Goal: Transaction & Acquisition: Purchase product/service

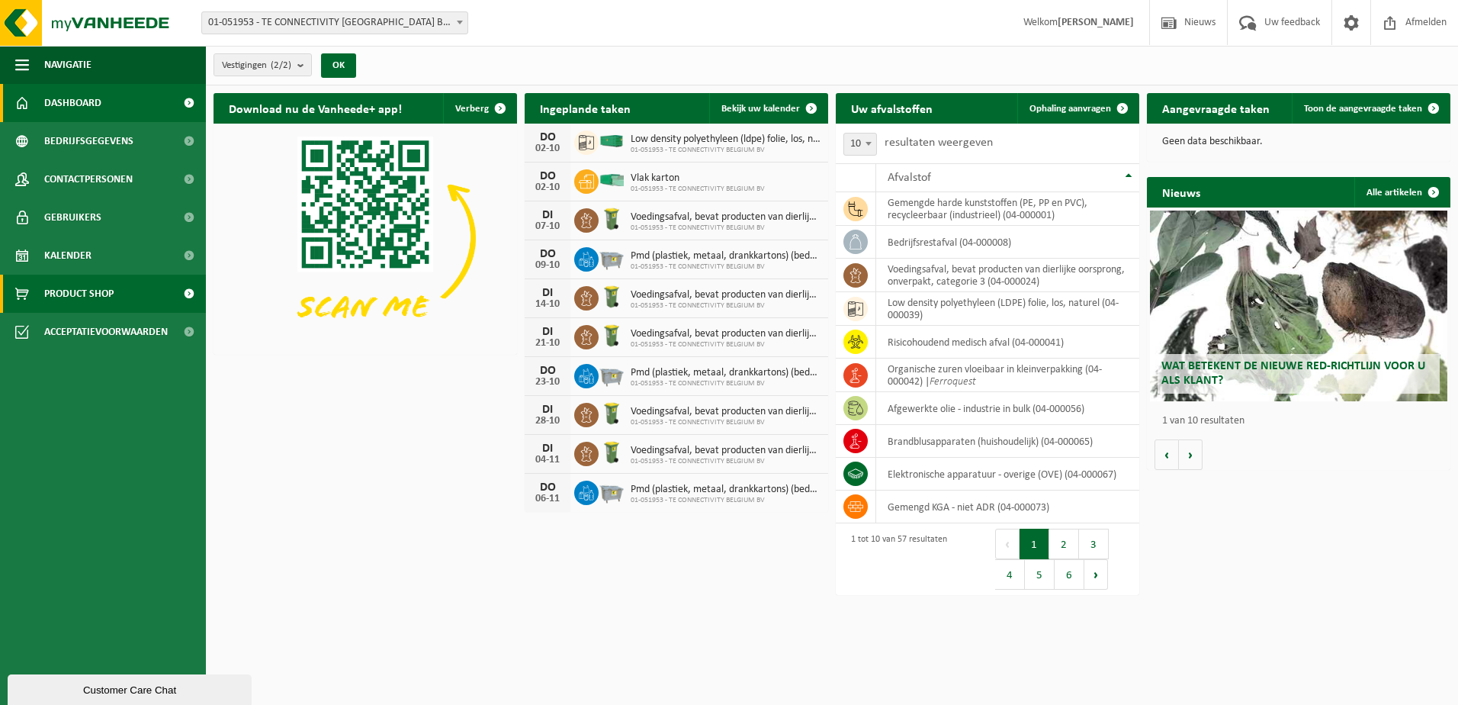
click at [58, 297] on span "Product Shop" at bounding box center [78, 294] width 69 height 38
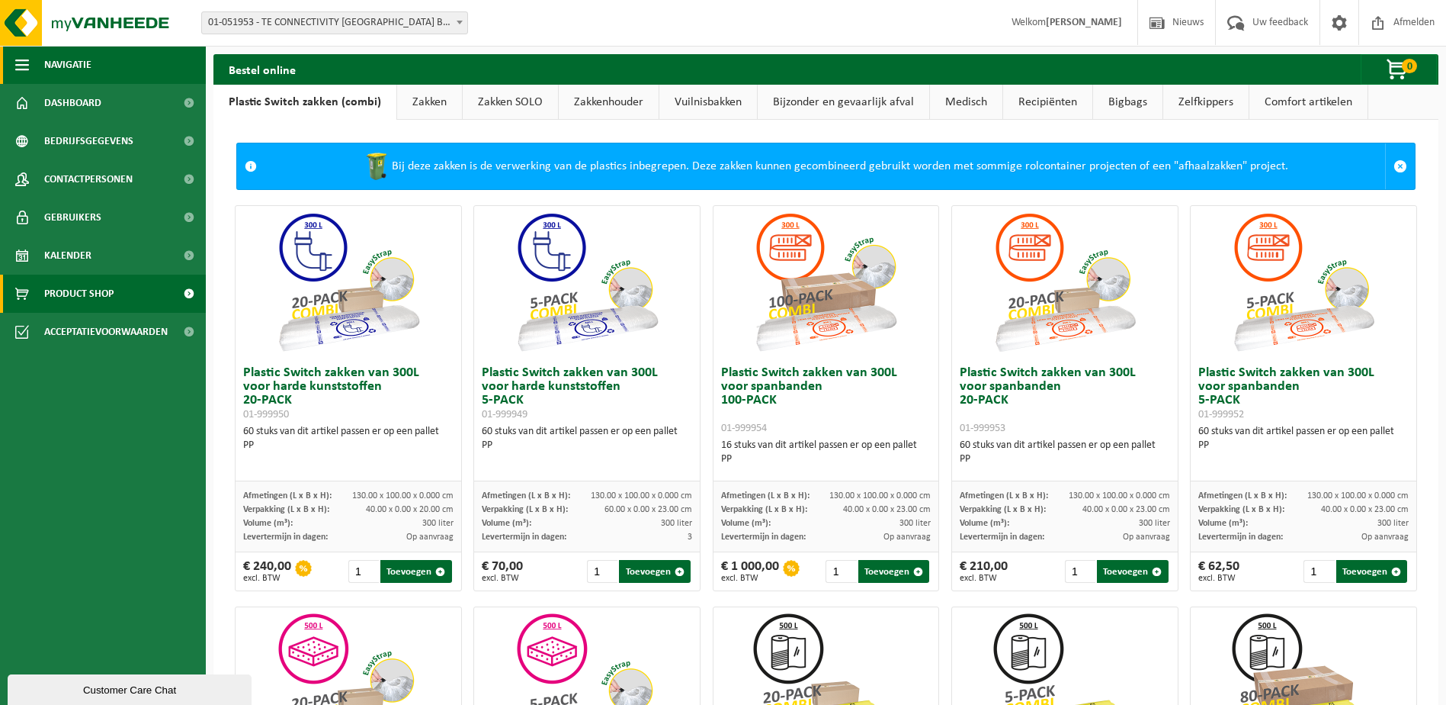
click at [16, 62] on span "button" at bounding box center [22, 65] width 14 height 38
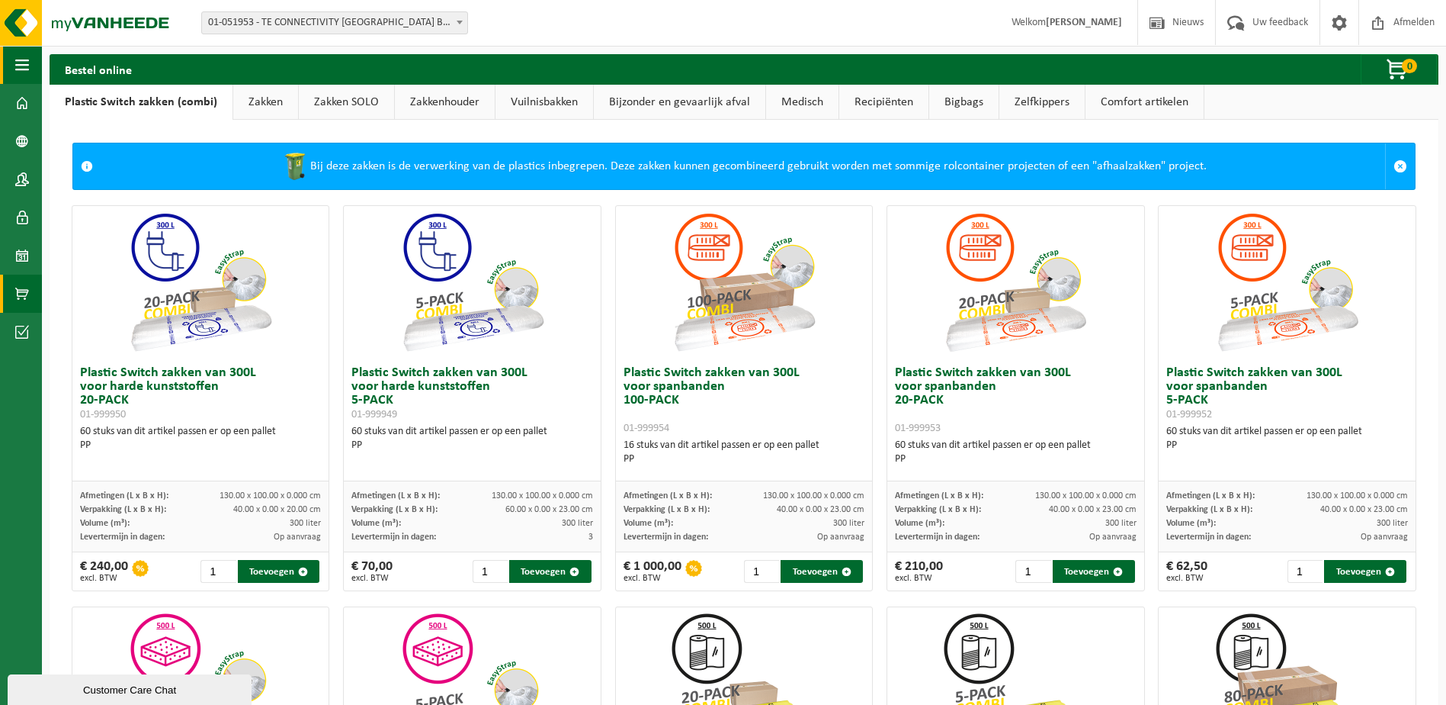
click at [16, 62] on span "button" at bounding box center [22, 65] width 14 height 38
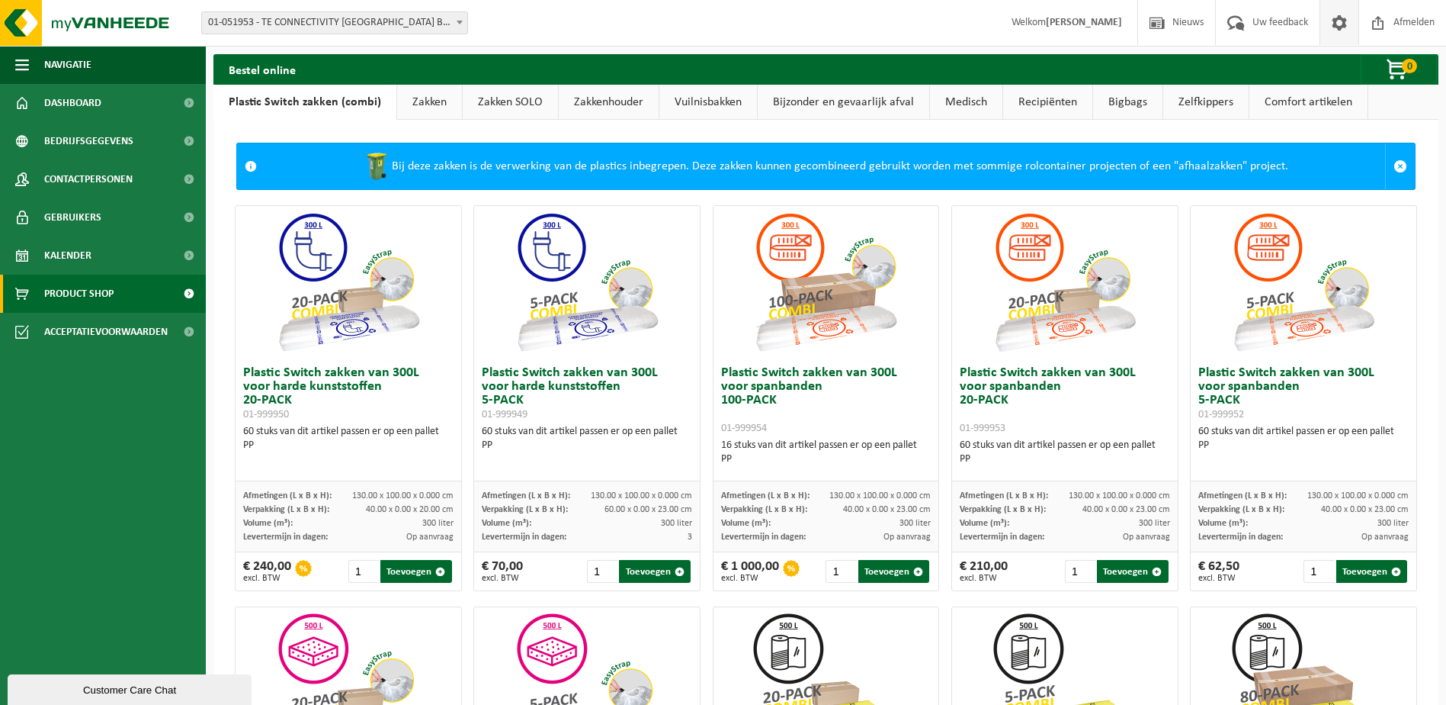
click at [1333, 26] on span at bounding box center [1339, 22] width 23 height 45
click at [1382, 66] on span "button" at bounding box center [1398, 70] width 76 height 31
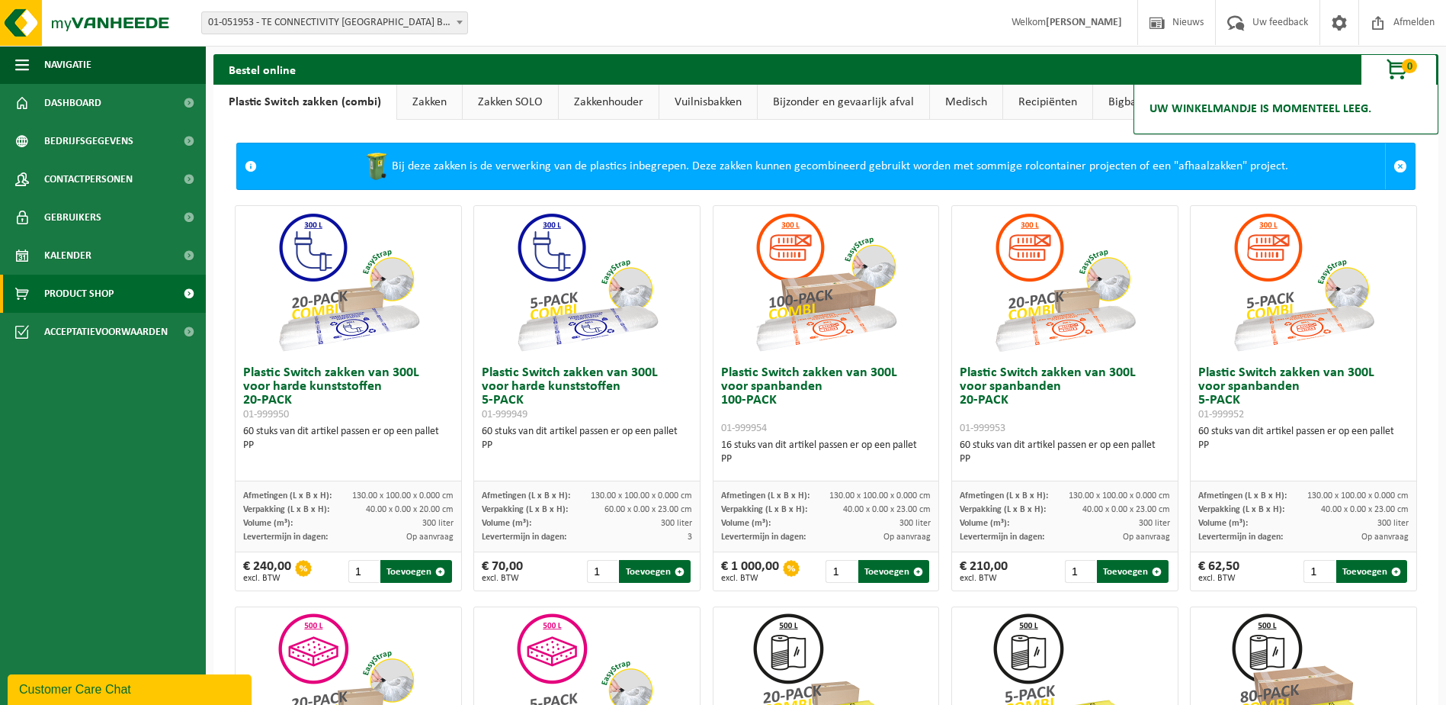
click at [1382, 66] on span "button" at bounding box center [1398, 70] width 76 height 31
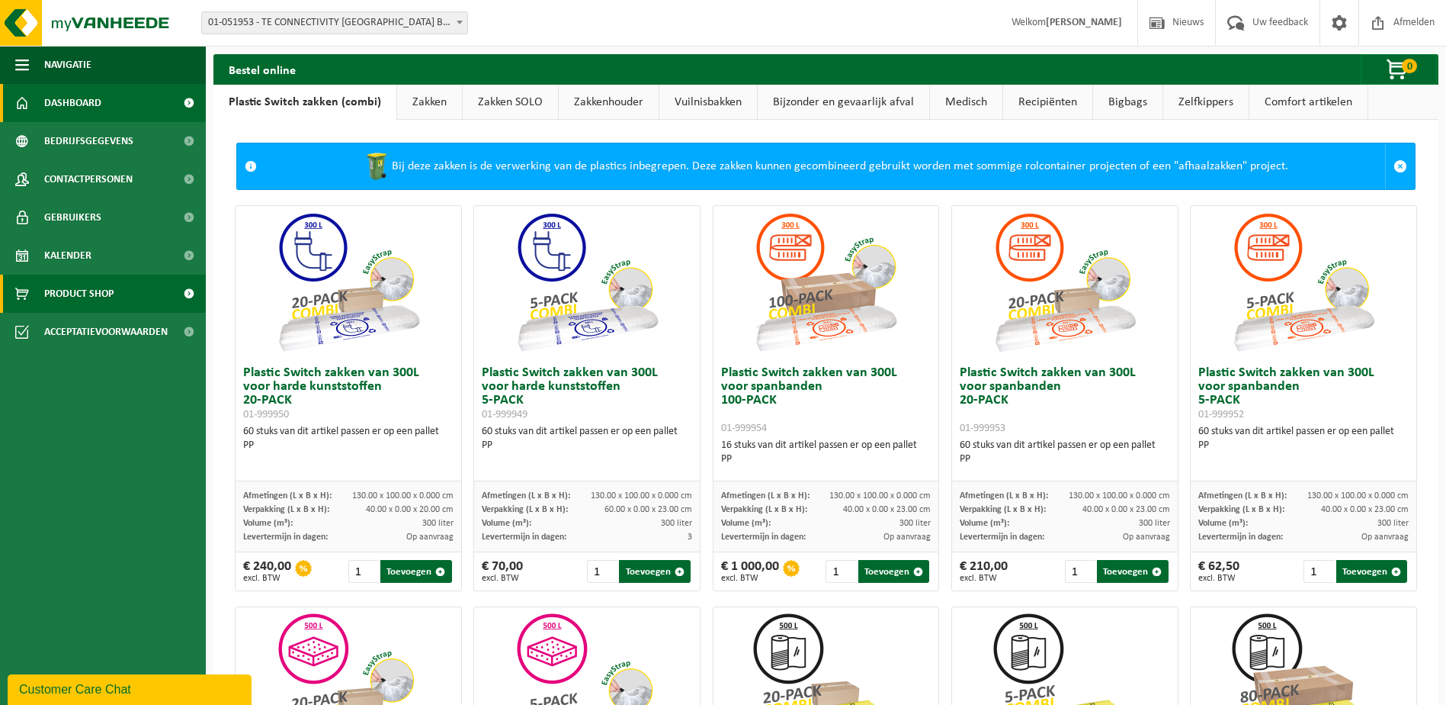
click at [75, 105] on span "Dashboard" at bounding box center [72, 103] width 57 height 38
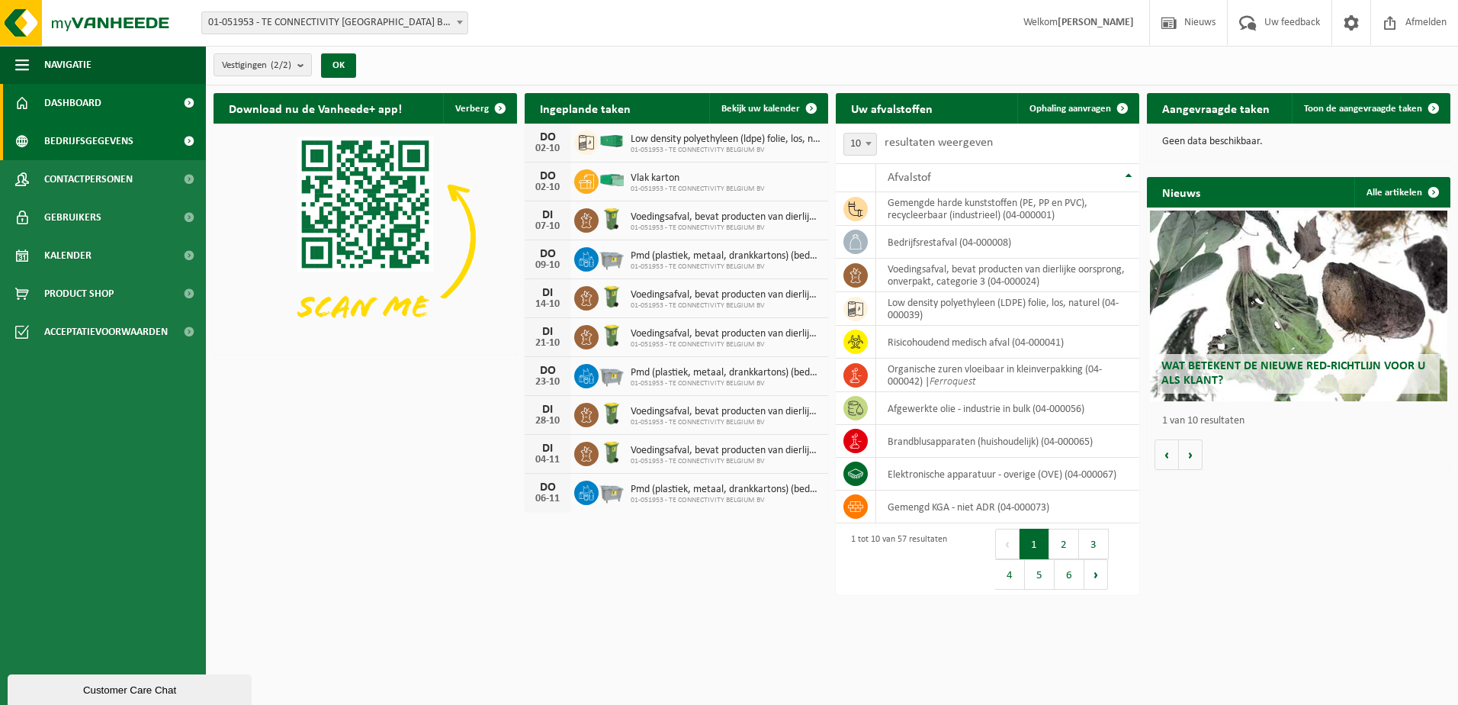
click at [71, 144] on span "Bedrijfsgegevens" at bounding box center [88, 141] width 89 height 38
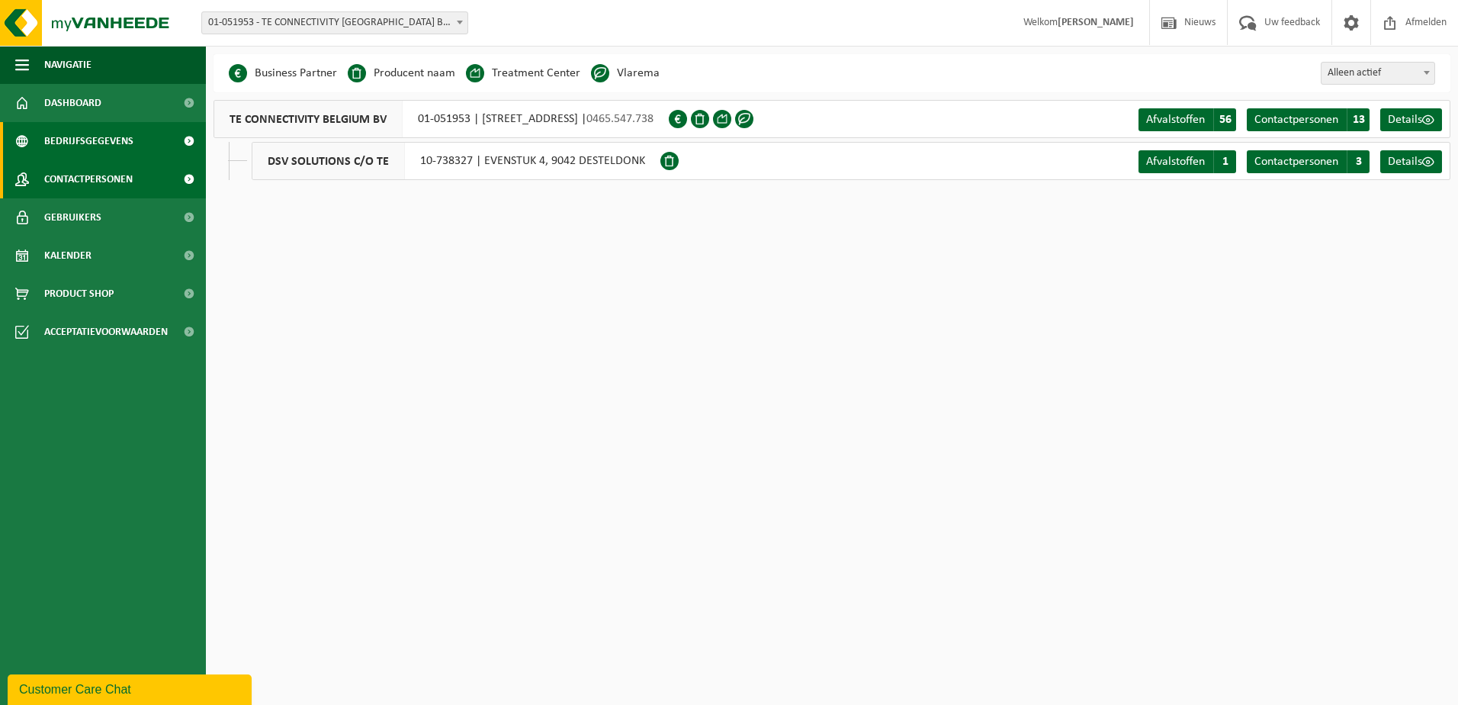
click at [65, 181] on span "Contactpersonen" at bounding box center [88, 179] width 88 height 38
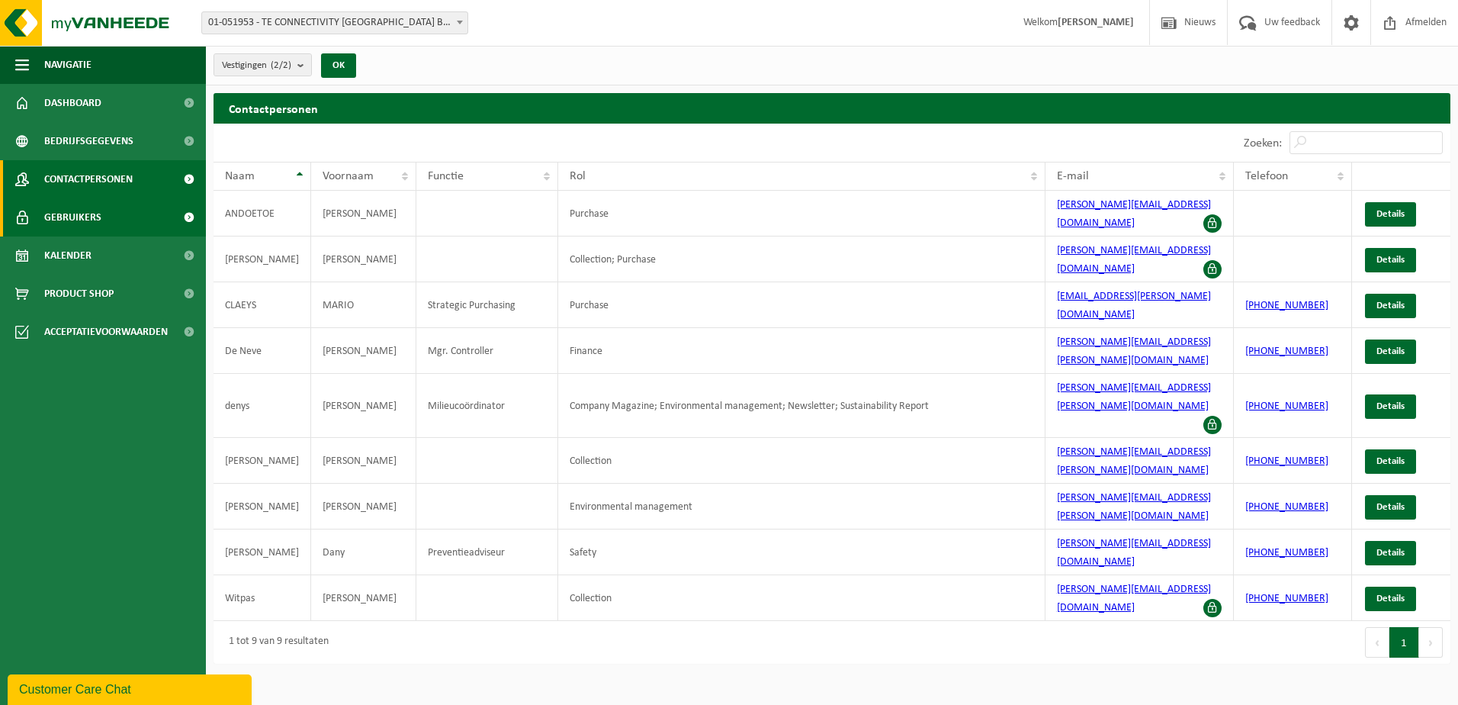
click at [69, 220] on span "Gebruikers" at bounding box center [72, 217] width 57 height 38
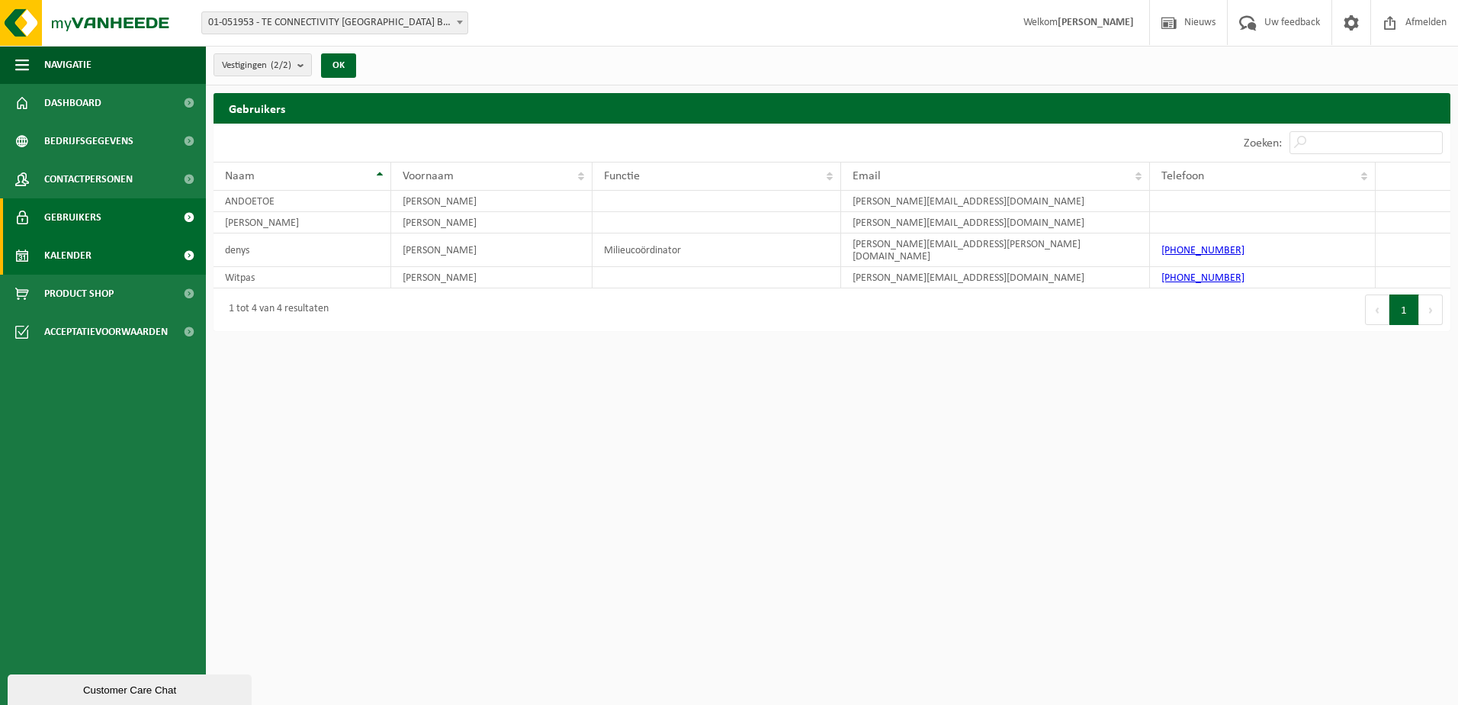
click at [69, 251] on span "Kalender" at bounding box center [67, 255] width 47 height 38
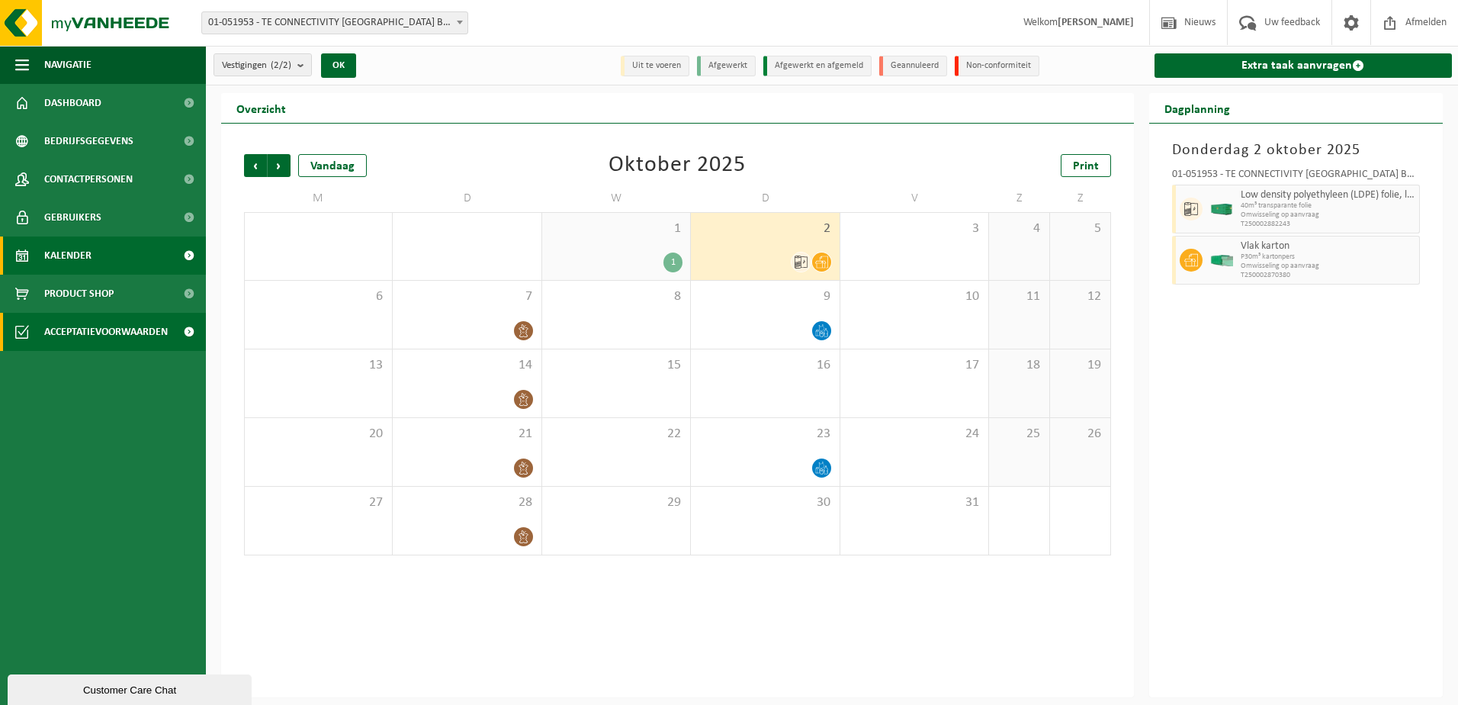
click at [64, 323] on span "Acceptatievoorwaarden" at bounding box center [106, 332] width 124 height 38
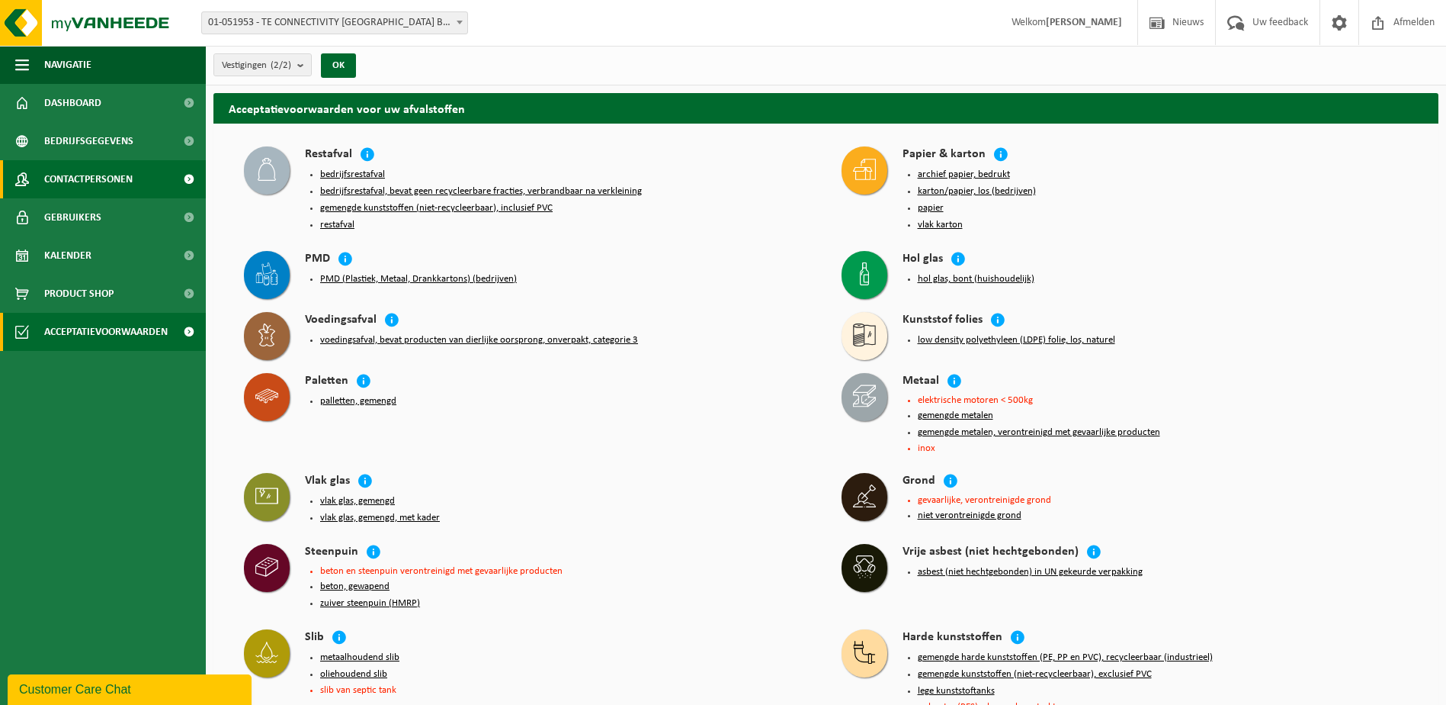
click at [95, 175] on span "Contactpersonen" at bounding box center [88, 179] width 88 height 38
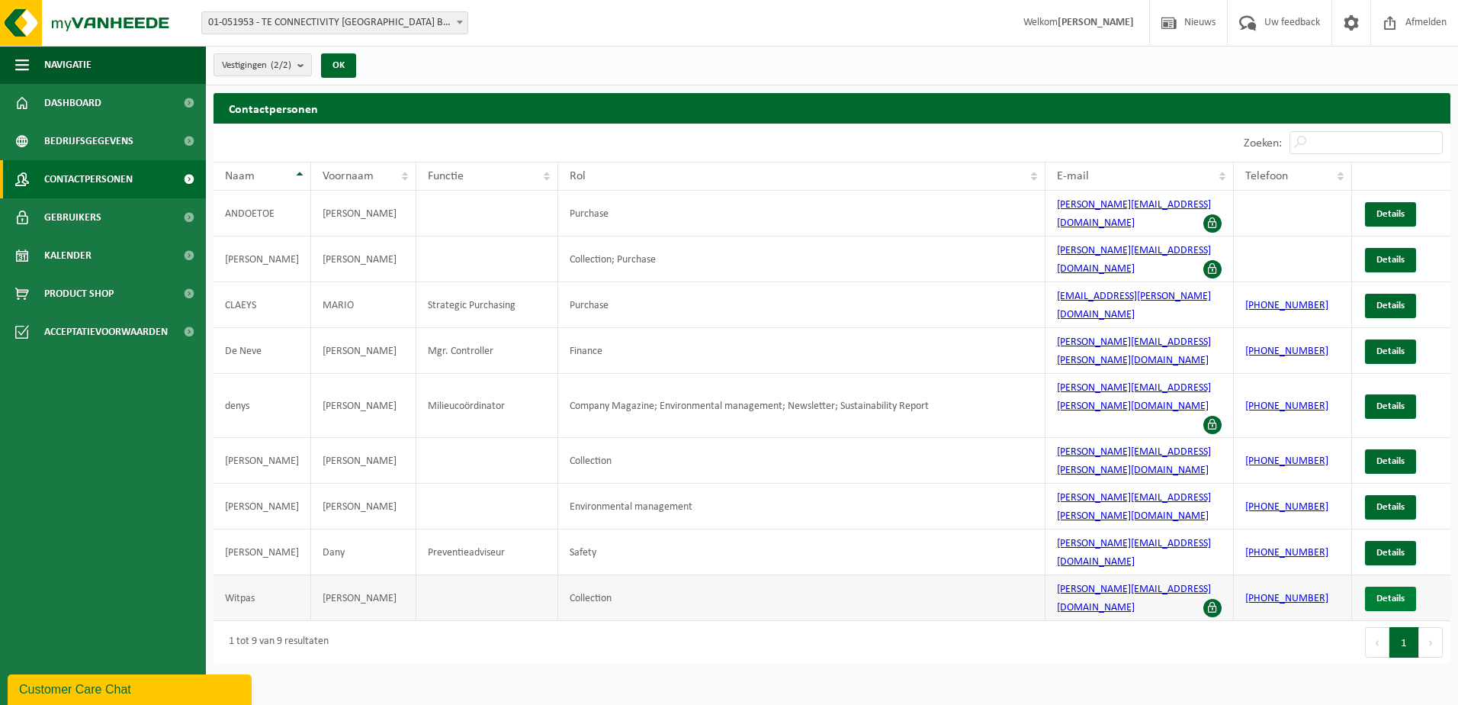
click at [1392, 593] on span "Details" at bounding box center [1390, 598] width 28 height 10
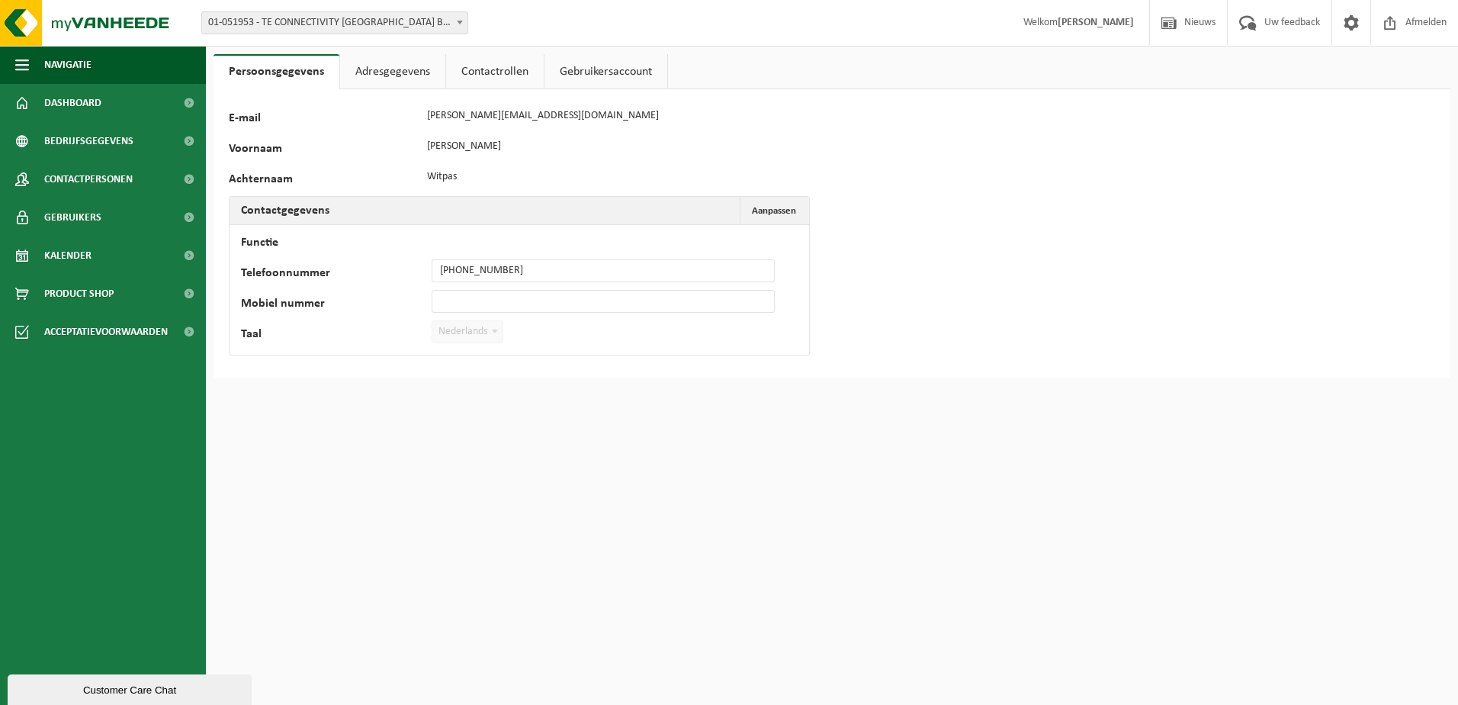
click at [458, 72] on link "Contactrollen" at bounding box center [495, 71] width 98 height 35
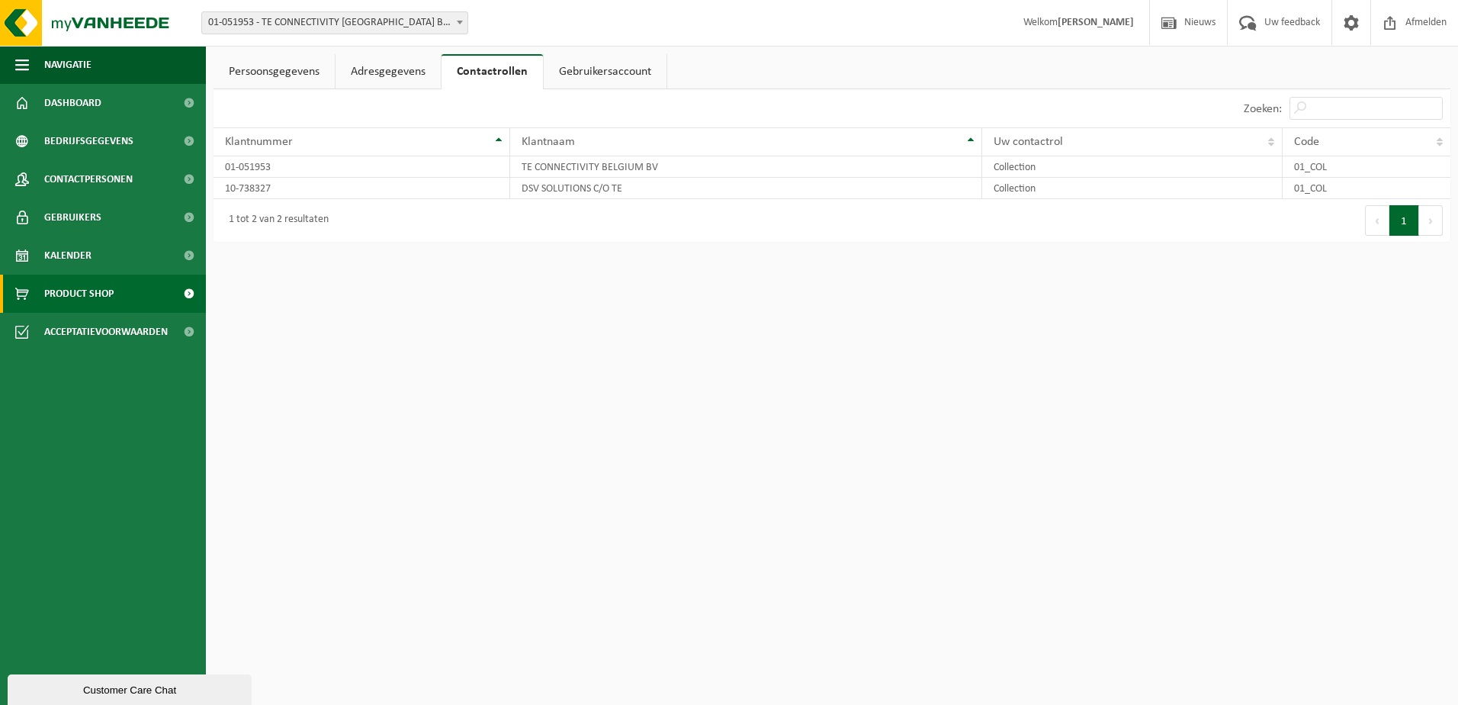
click at [95, 295] on span "Product Shop" at bounding box center [78, 294] width 69 height 38
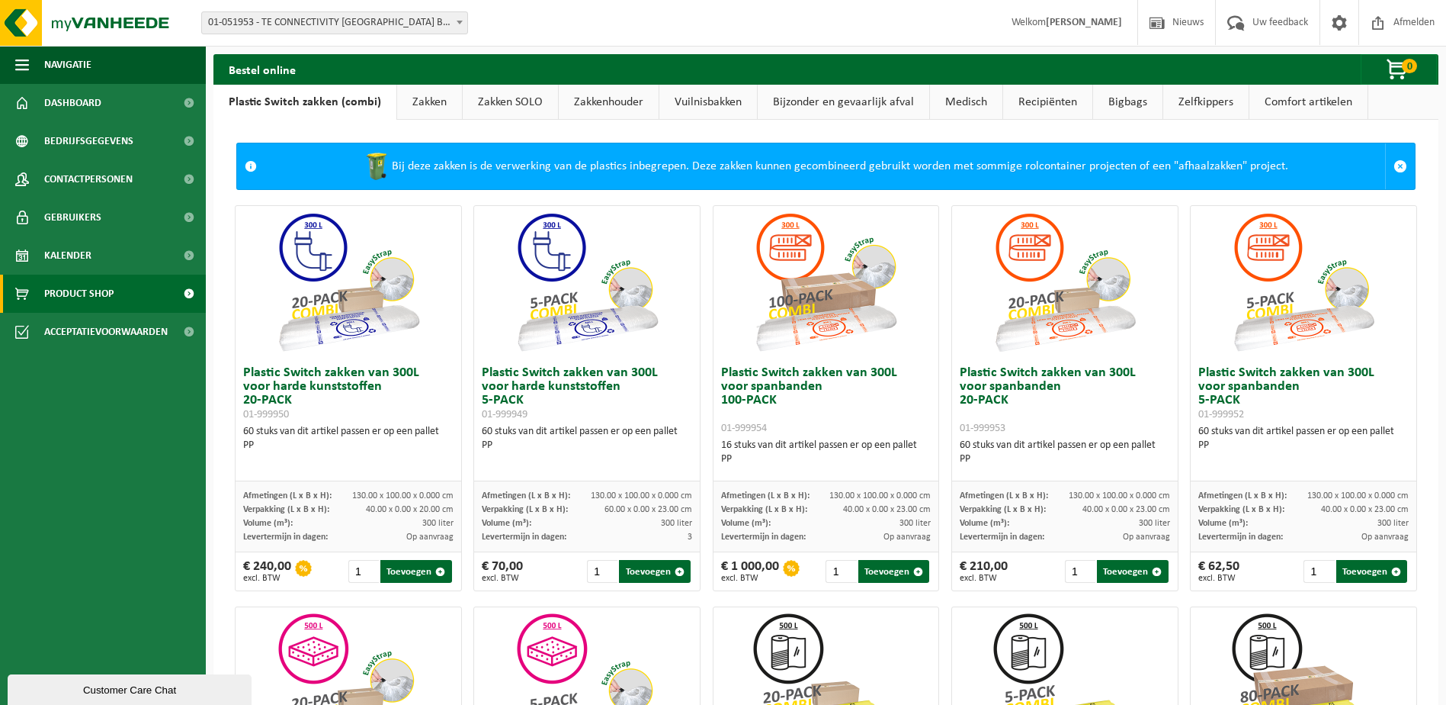
click at [1107, 101] on link "Bigbags" at bounding box center [1127, 102] width 69 height 35
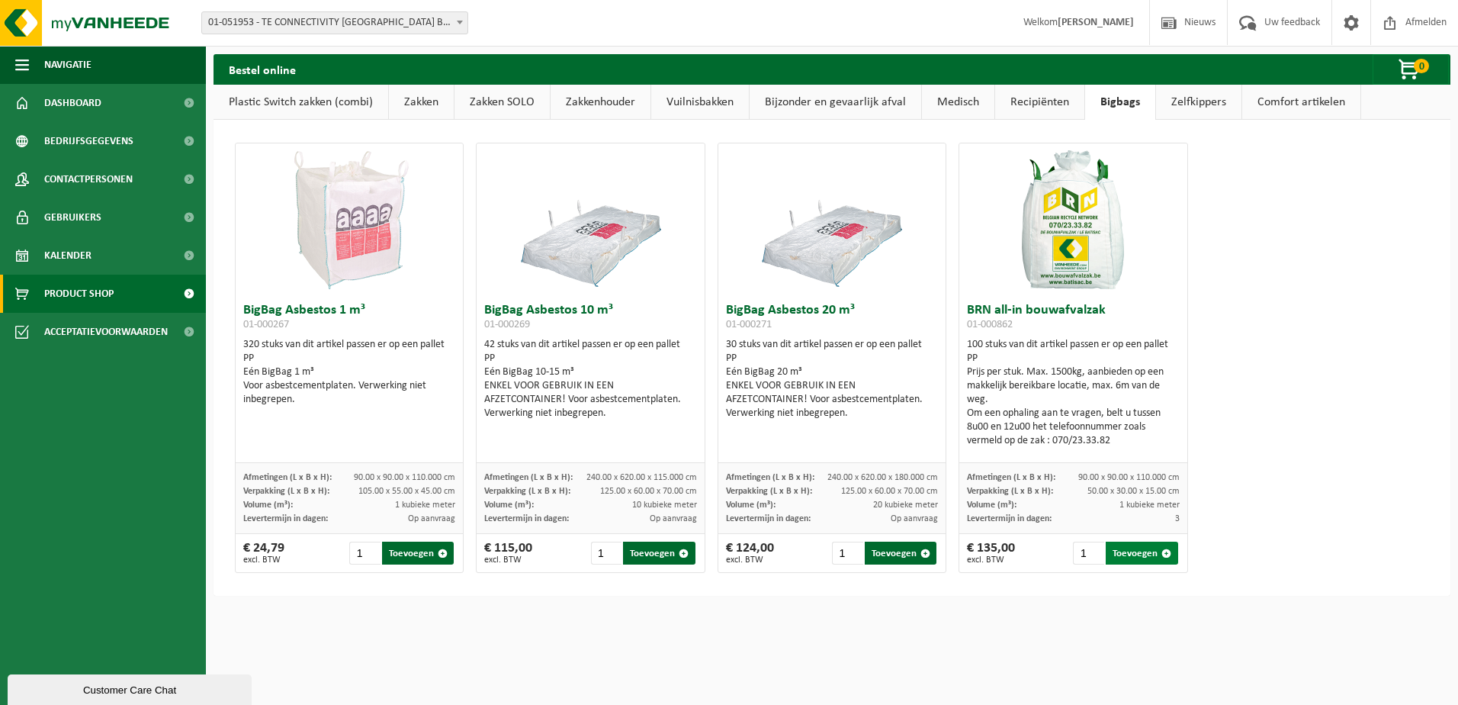
click at [1113, 546] on button "Toevoegen" at bounding box center [1142, 552] width 72 height 23
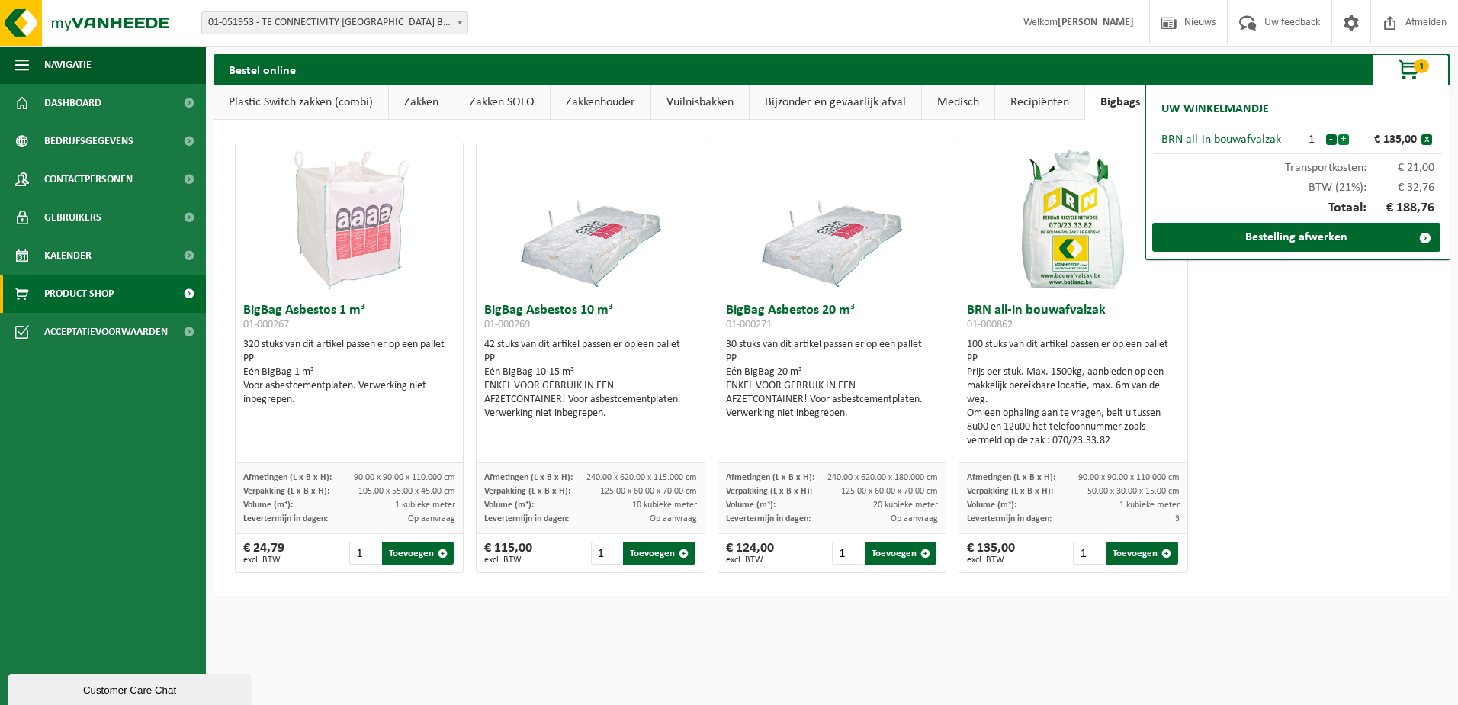
click at [1344, 140] on button "+" at bounding box center [1343, 139] width 11 height 11
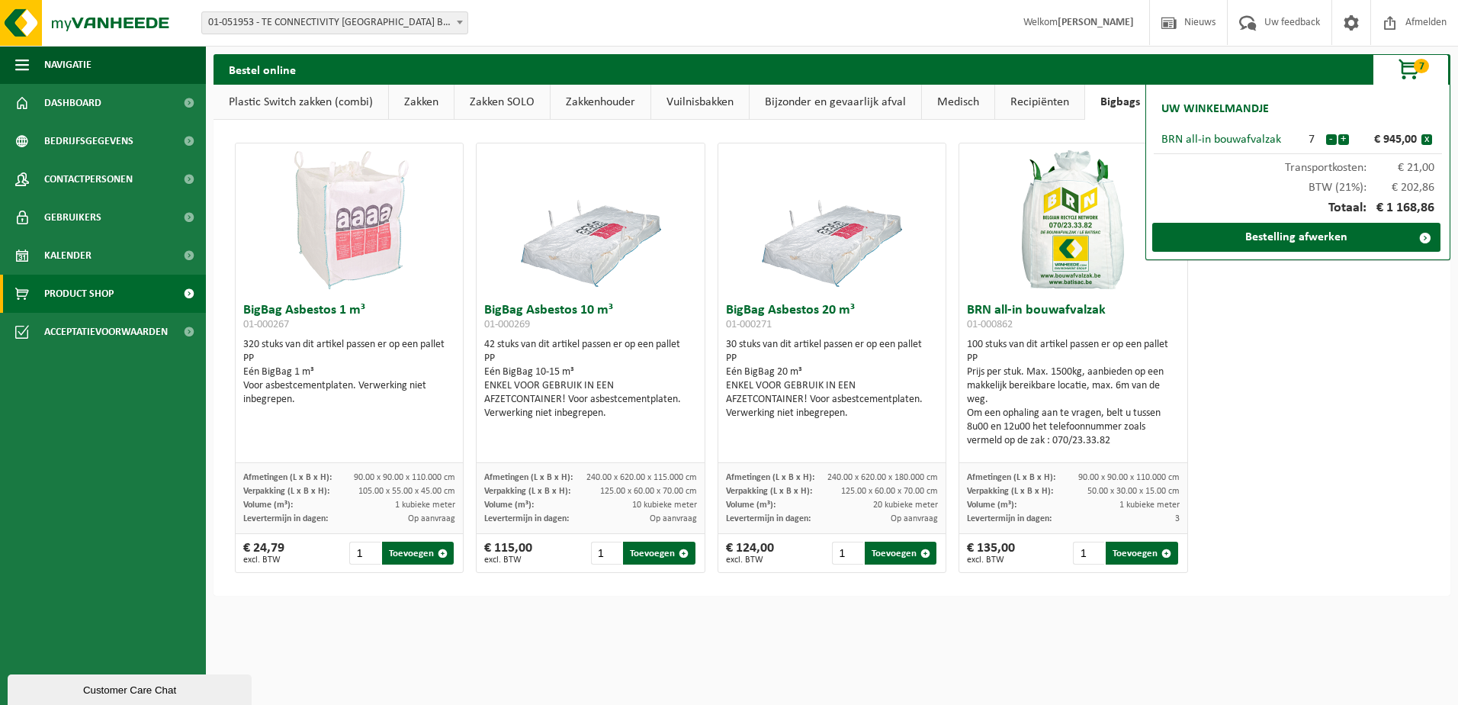
click at [1344, 140] on button "+" at bounding box center [1343, 139] width 11 height 11
click at [1331, 140] on button "-" at bounding box center [1331, 139] width 11 height 11
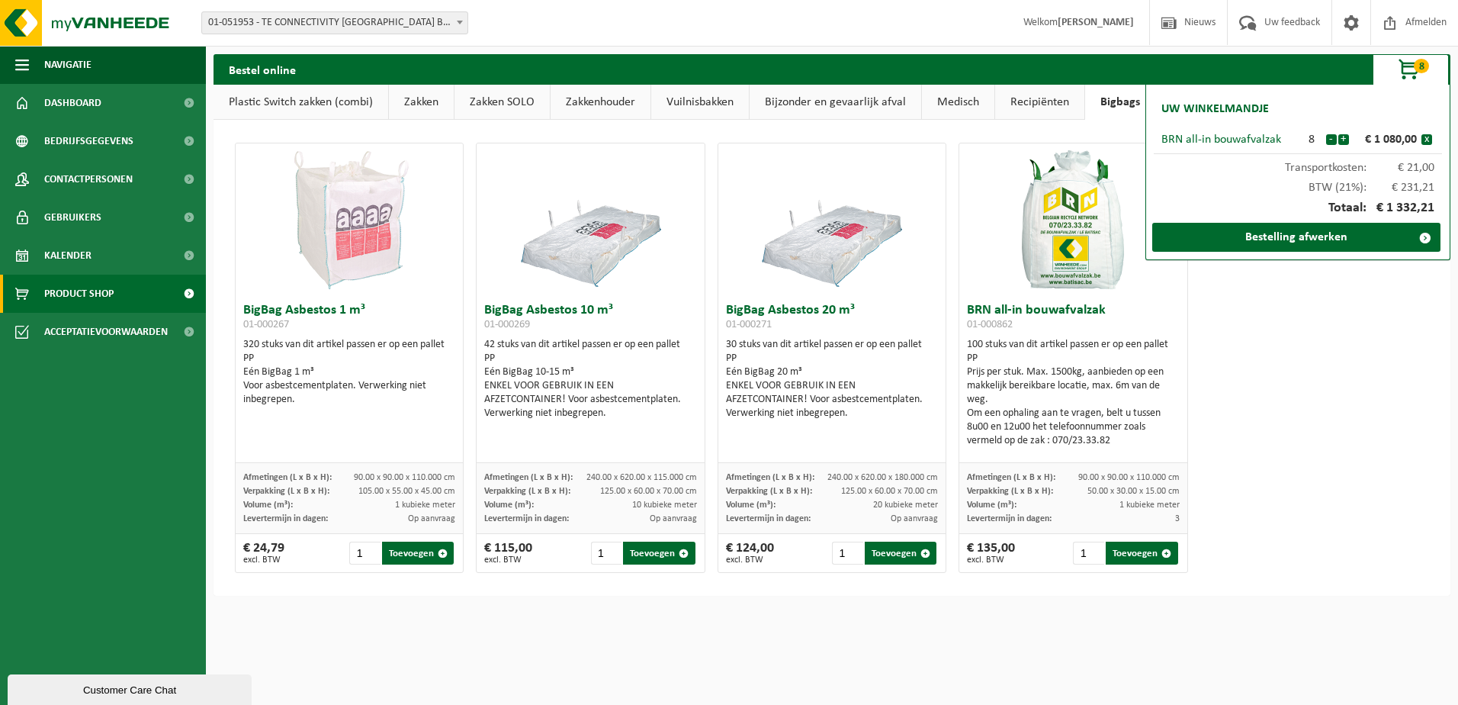
click at [1331, 140] on button "-" at bounding box center [1331, 139] width 11 height 11
click at [1292, 232] on link "Bestelling afwerken" at bounding box center [1296, 237] width 288 height 29
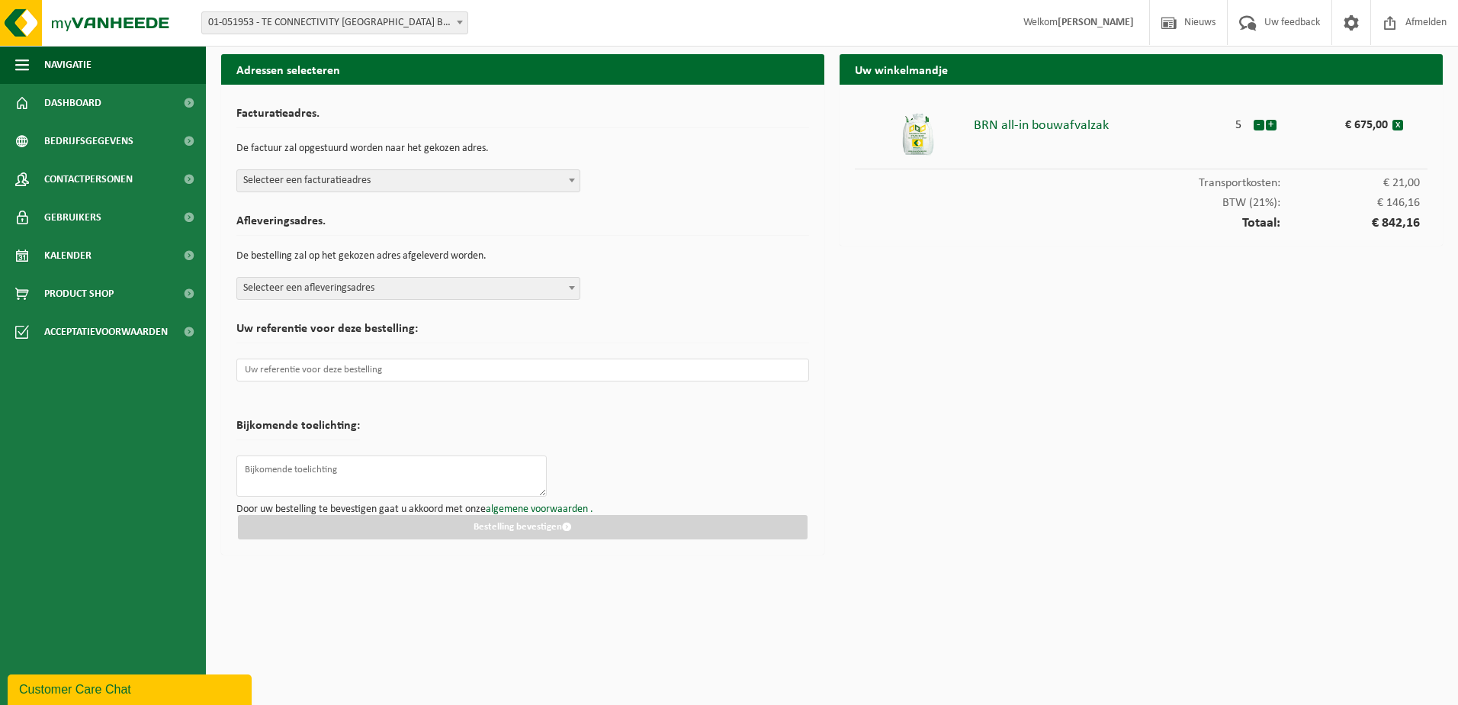
click at [449, 175] on span "Selecteer een facturatieadres" at bounding box center [408, 180] width 342 height 21
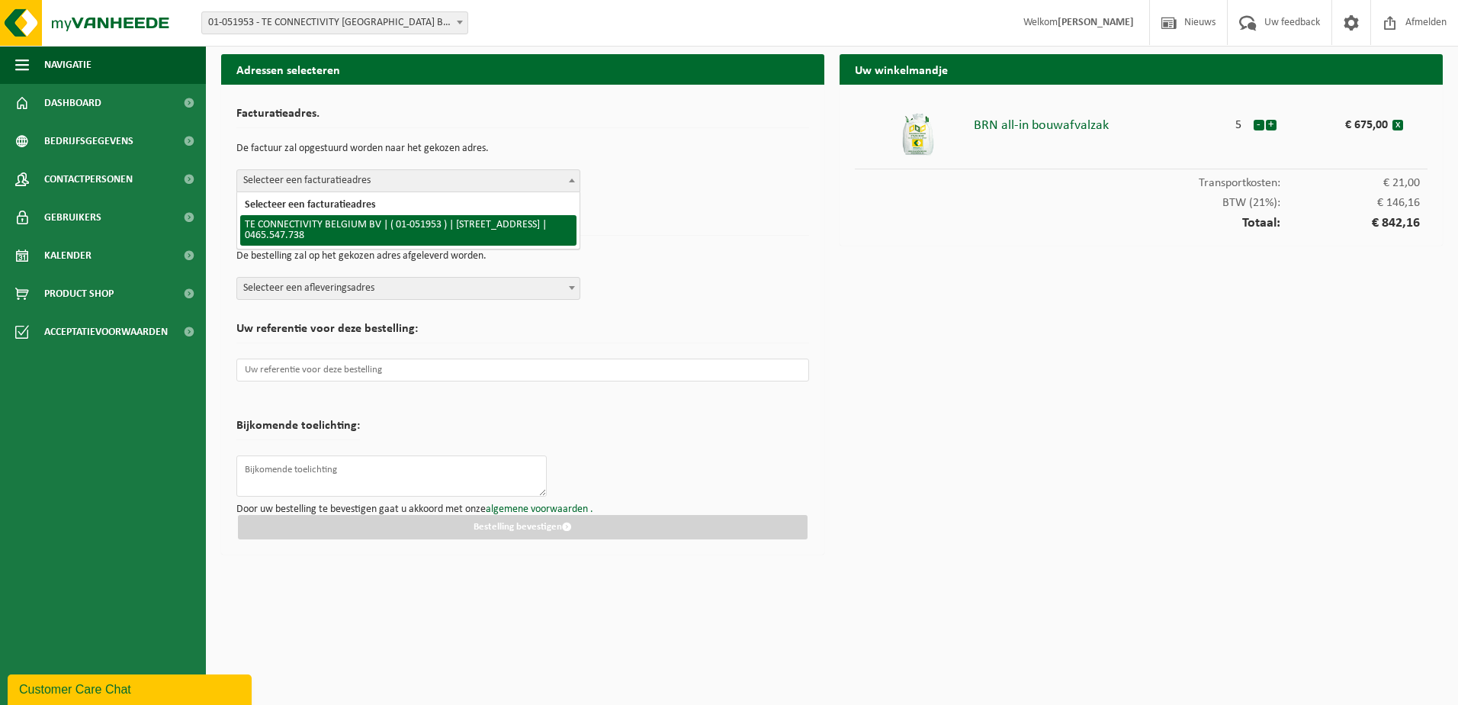
select select "253"
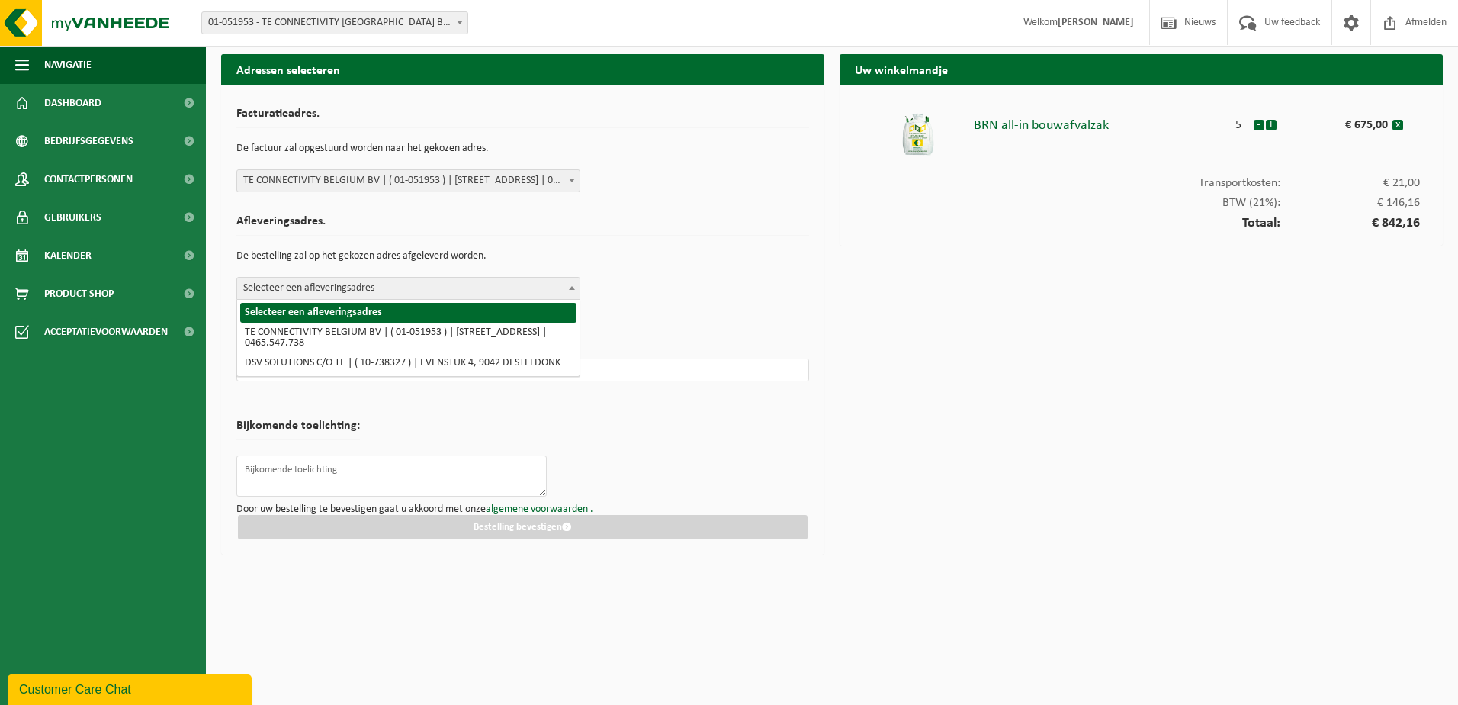
click at [424, 288] on span "Selecteer een afleveringsadres" at bounding box center [408, 288] width 342 height 21
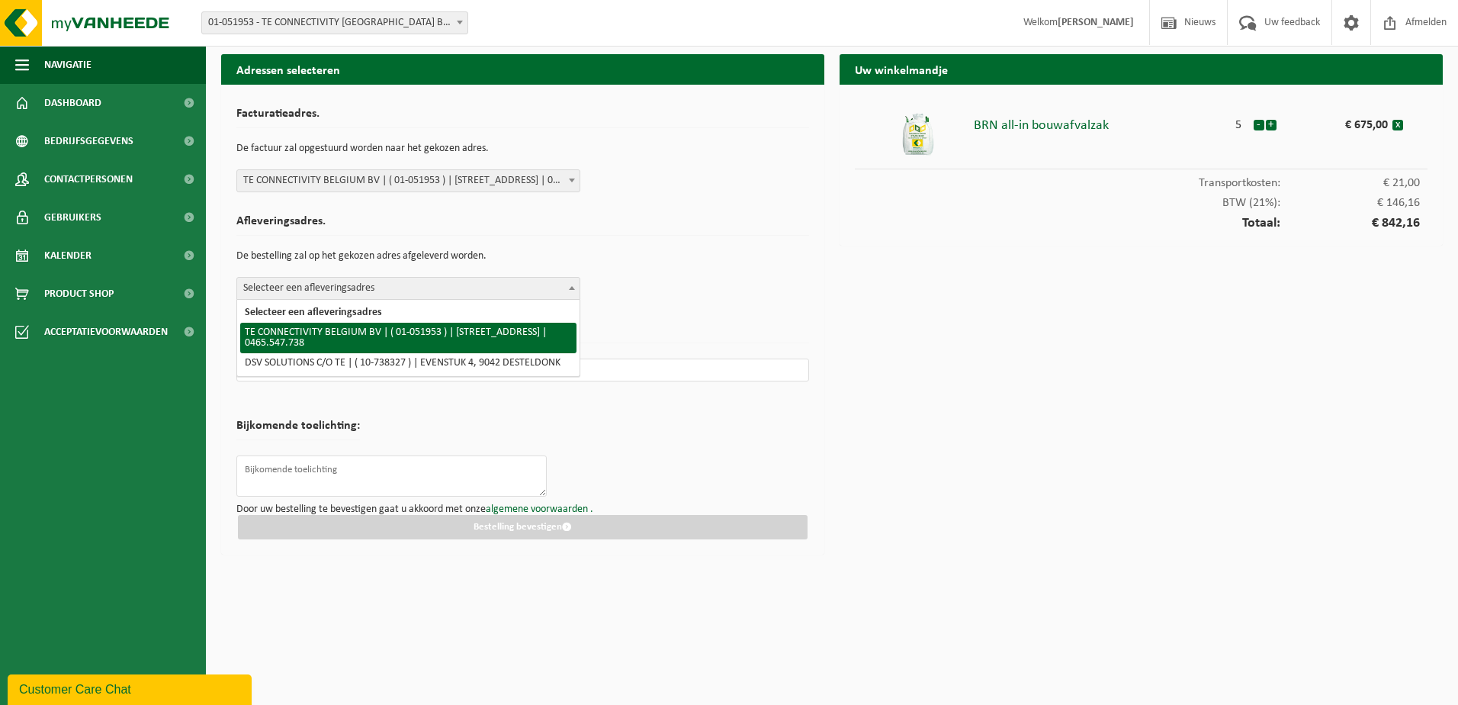
select select "253"
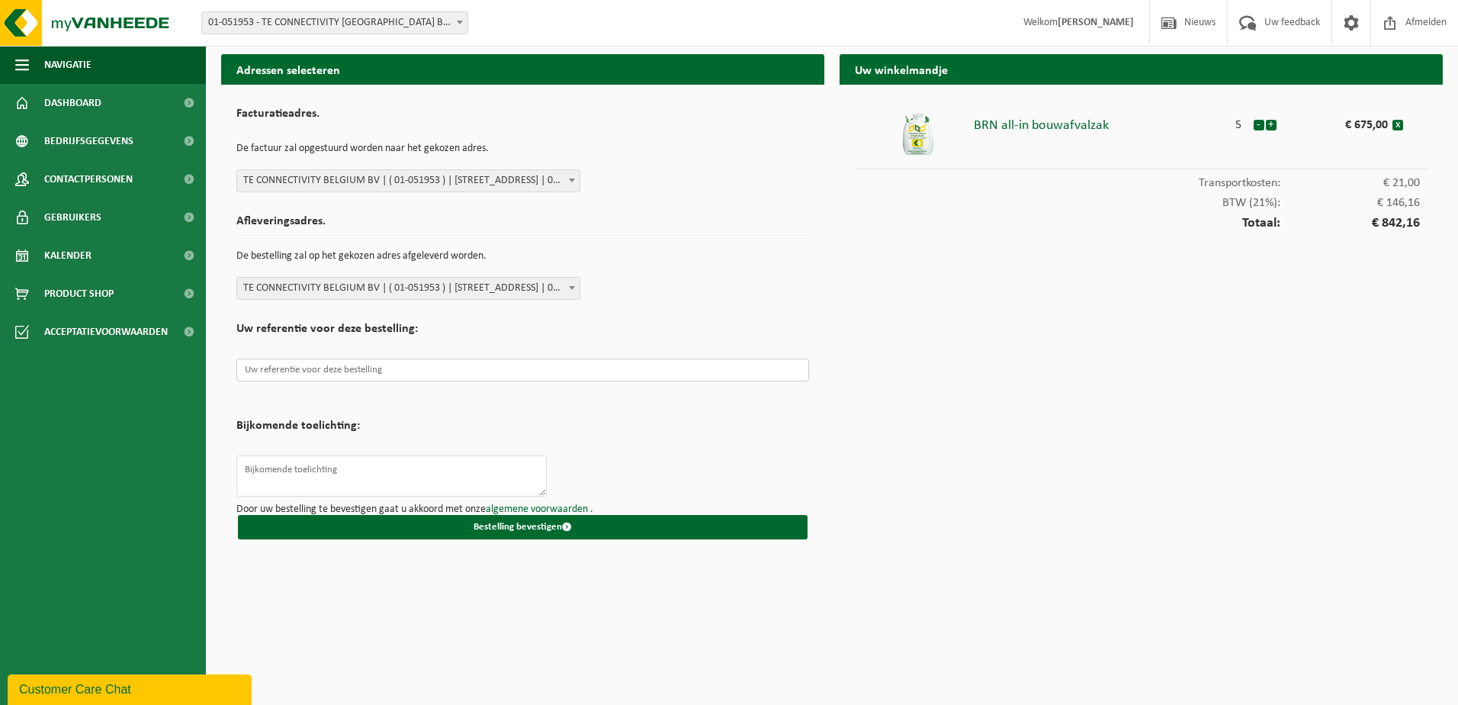
click at [394, 374] on input "text" at bounding box center [522, 369] width 573 height 23
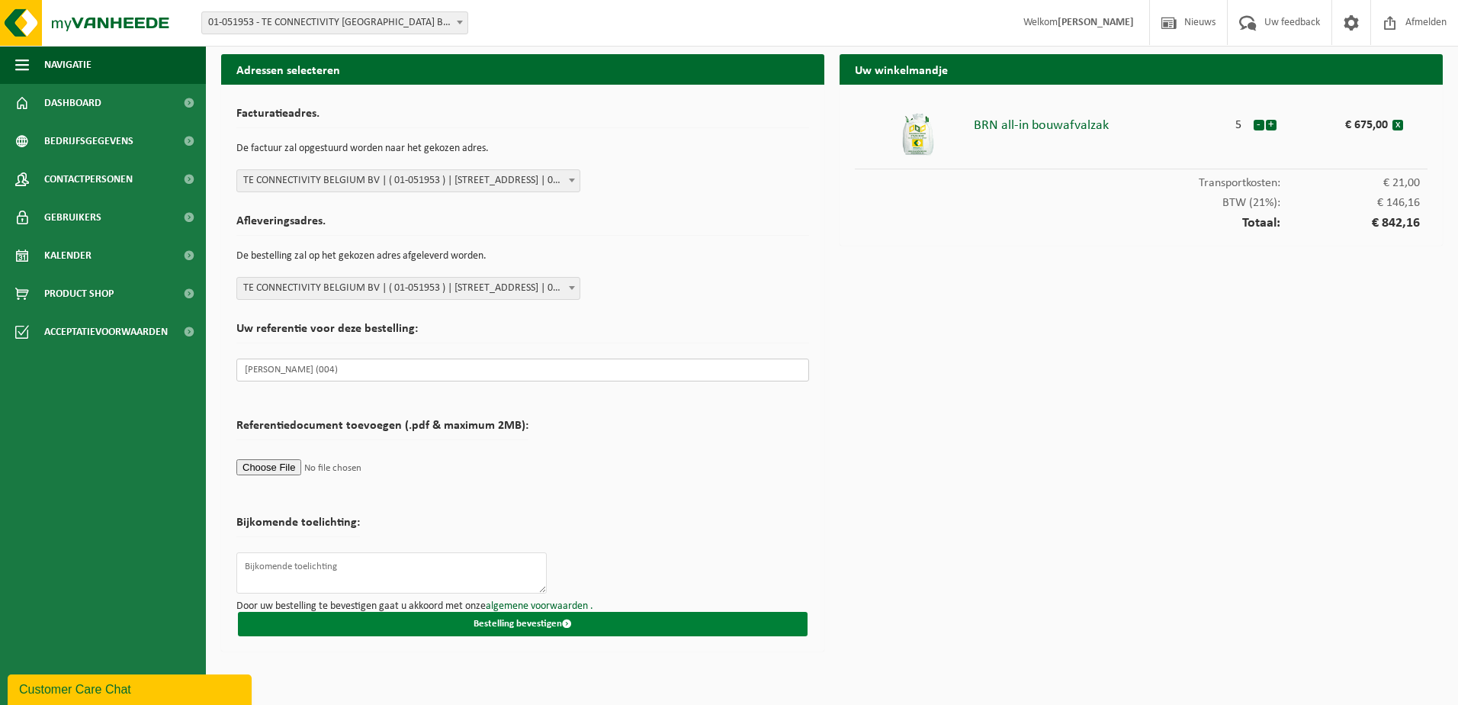
type input "[PERSON_NAME] (004)"
click at [438, 626] on button "Bestelling bevestigen" at bounding box center [523, 624] width 570 height 24
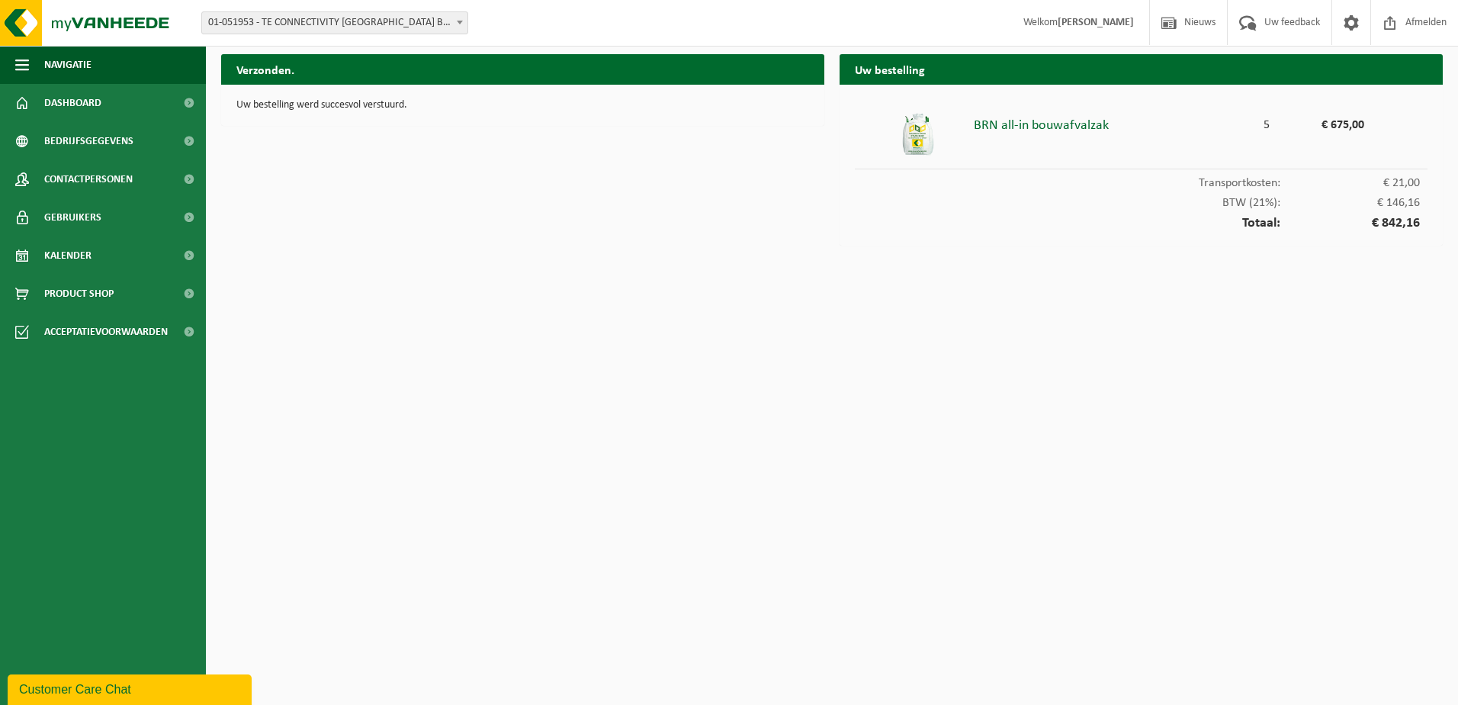
click at [458, 18] on span at bounding box center [459, 22] width 15 height 20
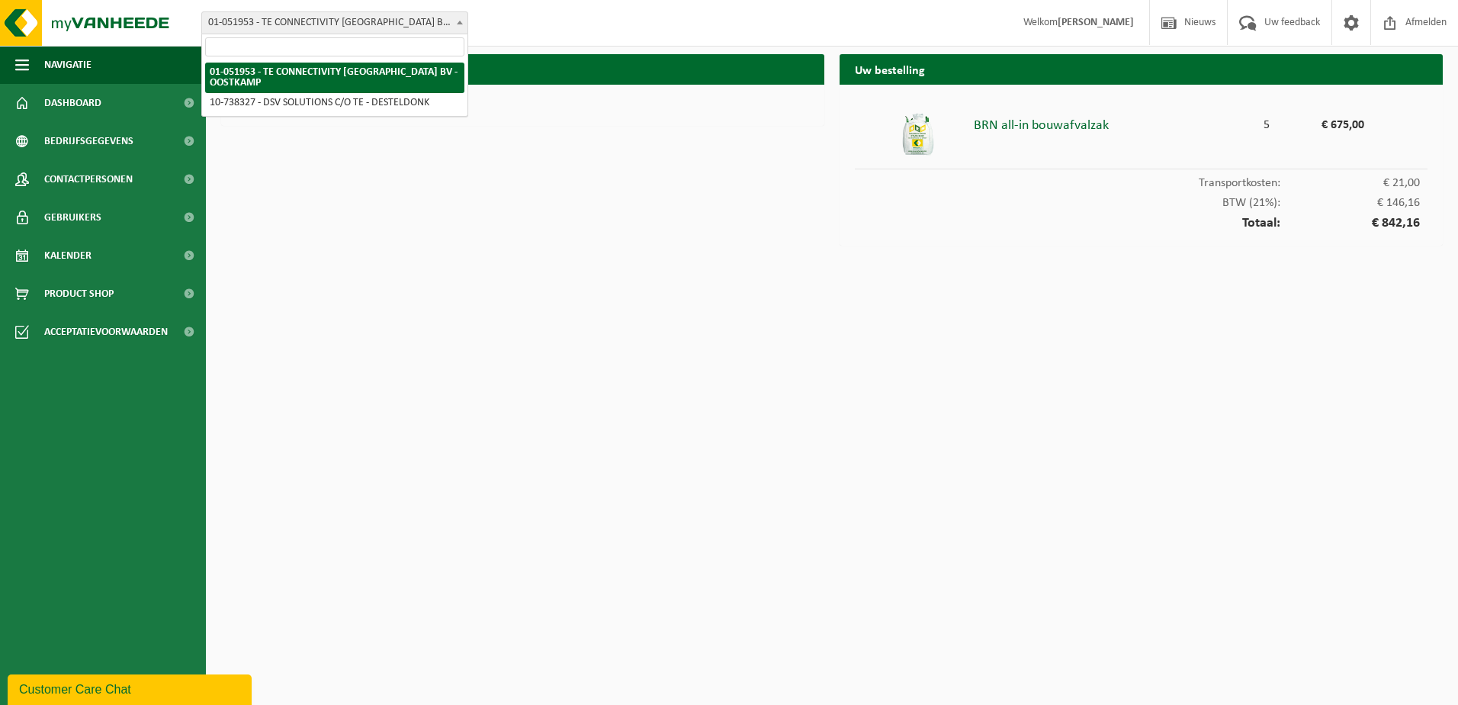
click at [458, 18] on span at bounding box center [459, 22] width 15 height 20
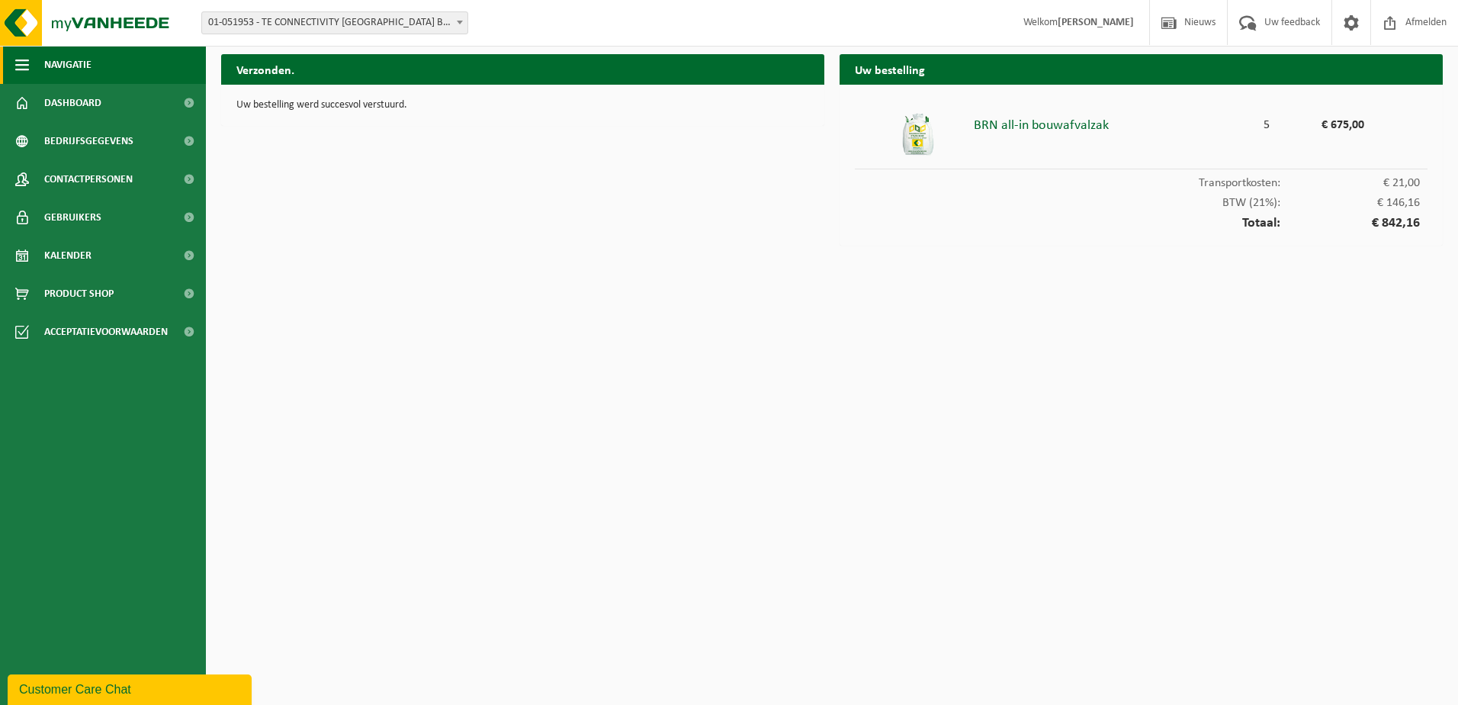
click at [26, 59] on span "button" at bounding box center [22, 65] width 14 height 38
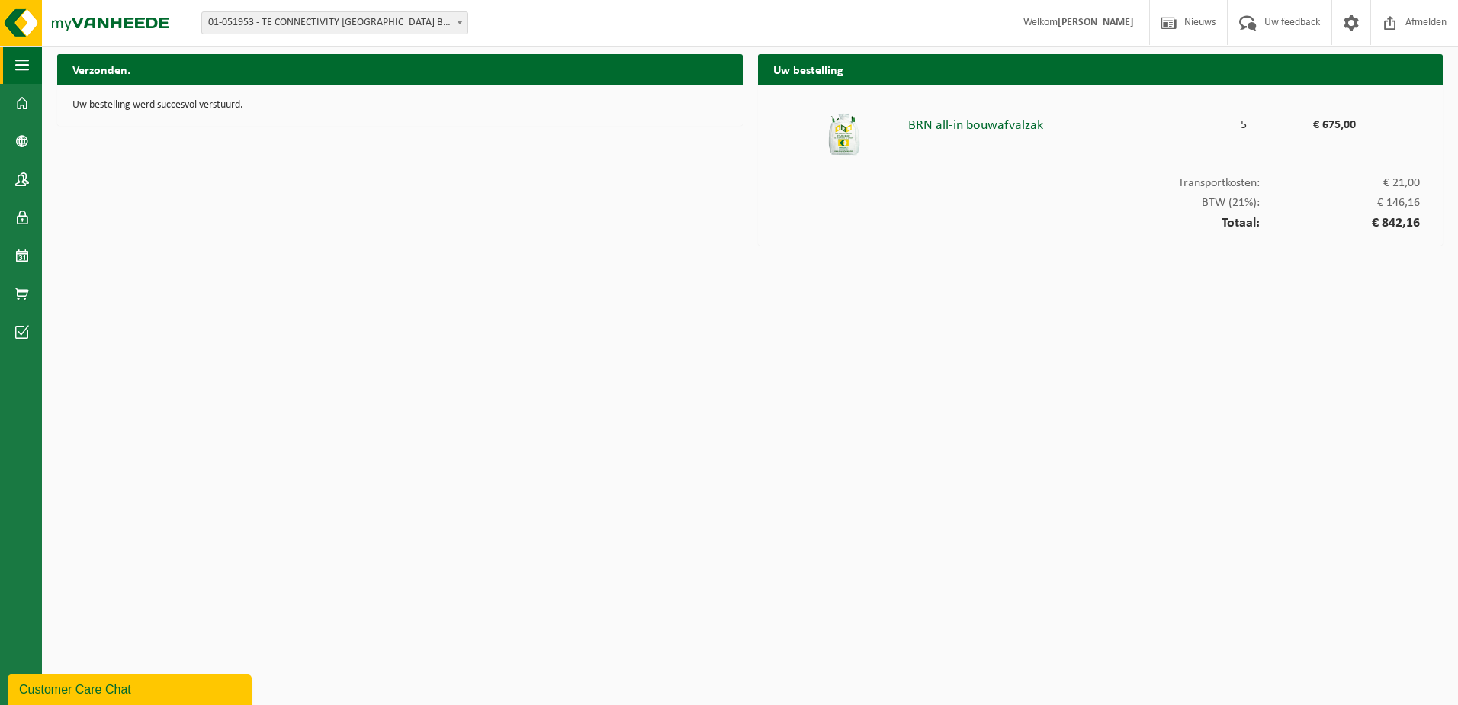
click at [26, 60] on span "button" at bounding box center [22, 65] width 14 height 38
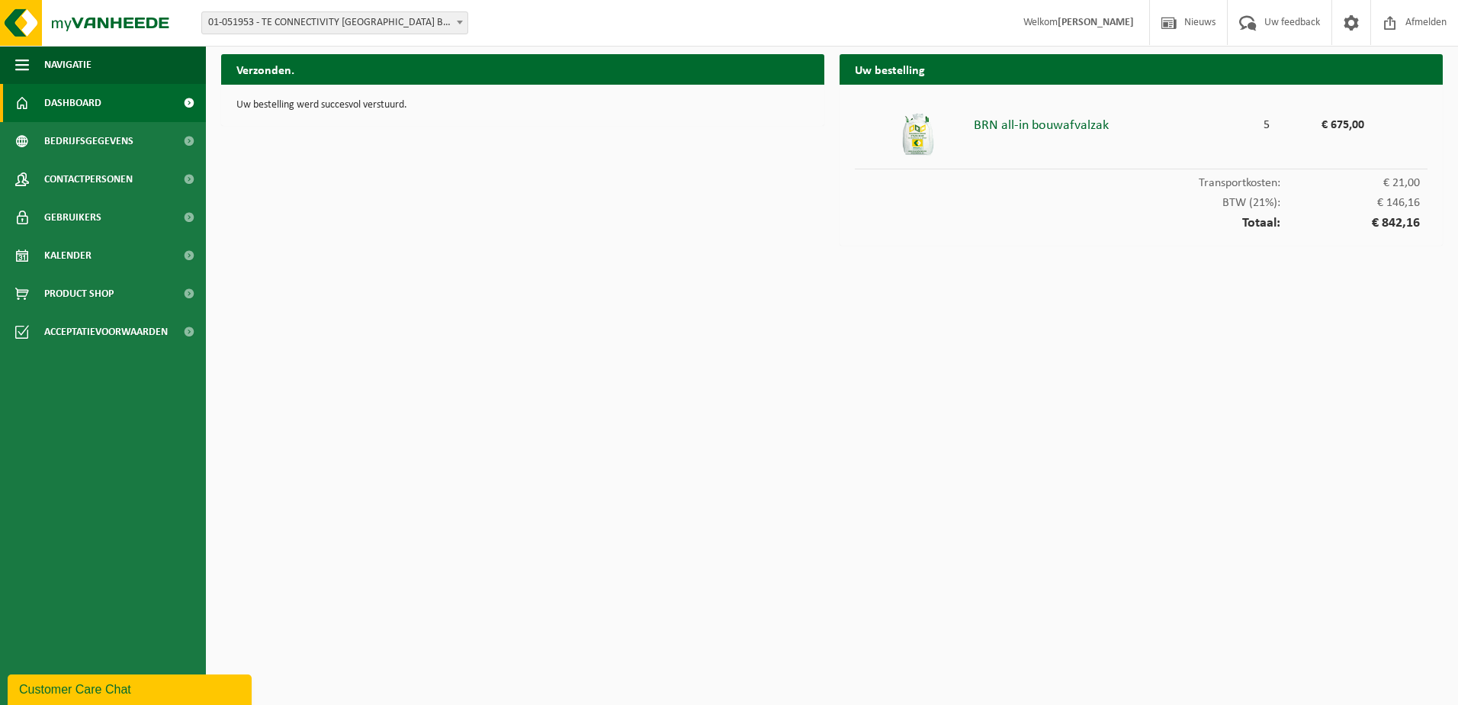
click at [56, 104] on span "Dashboard" at bounding box center [72, 103] width 57 height 38
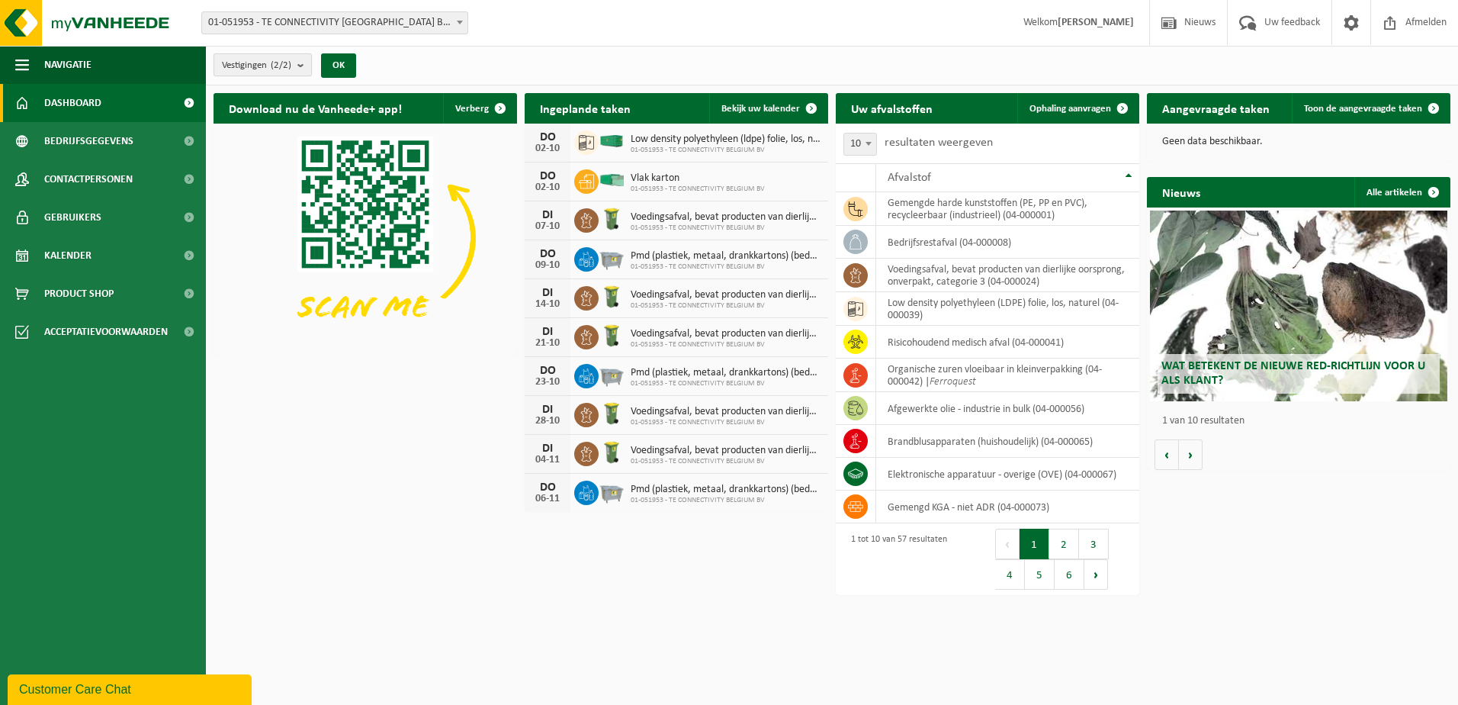
click at [304, 63] on b "submit" at bounding box center [304, 64] width 14 height 21
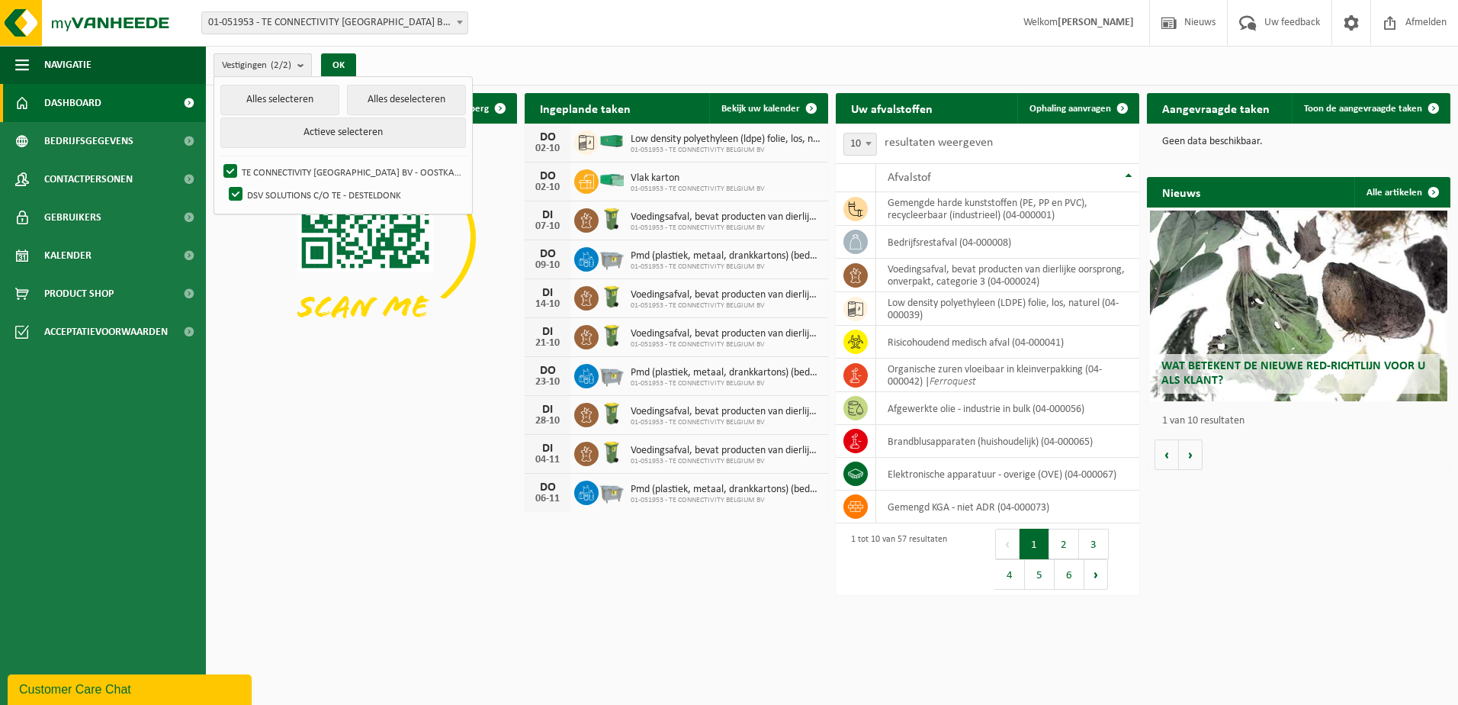
click at [304, 63] on b "submit" at bounding box center [304, 65] width 14 height 22
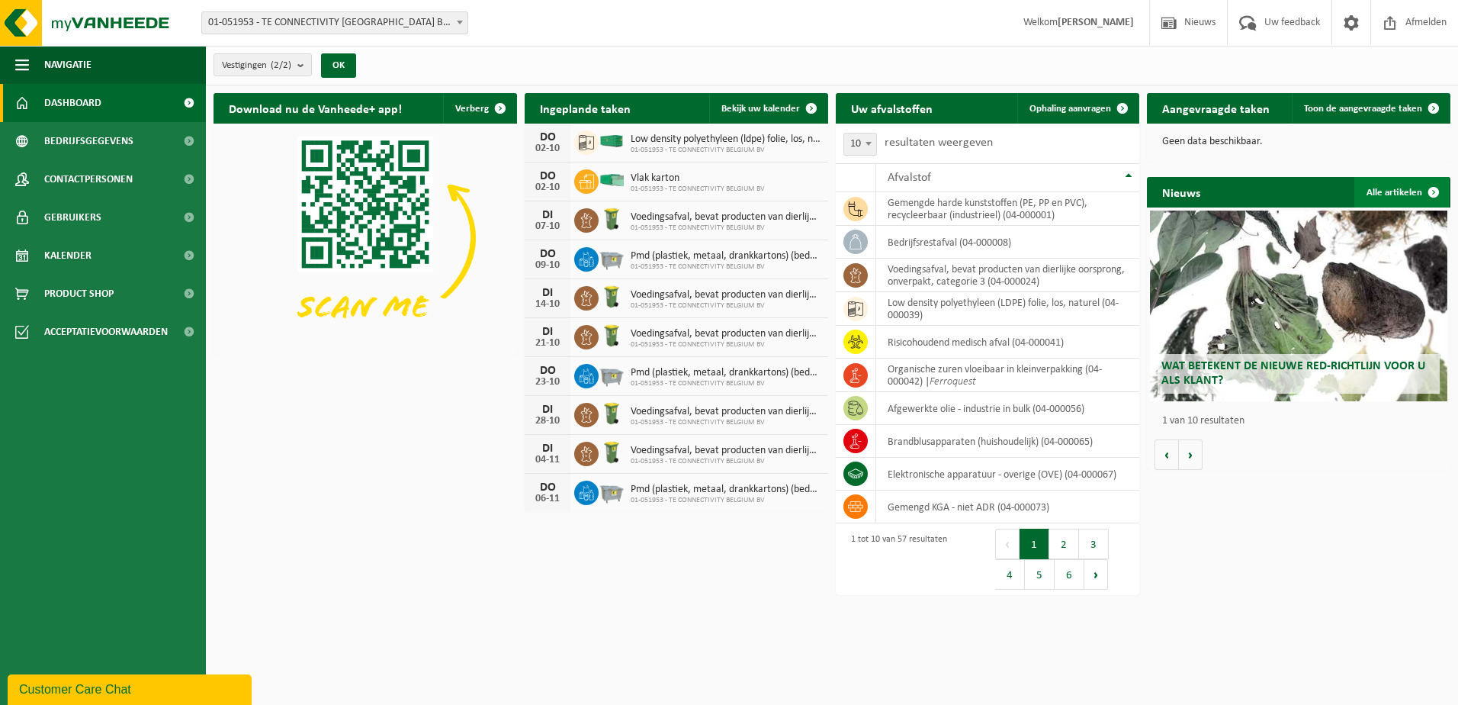
click at [1431, 185] on span at bounding box center [1433, 192] width 31 height 31
click at [1196, 450] on button "Volgende" at bounding box center [1191, 454] width 24 height 31
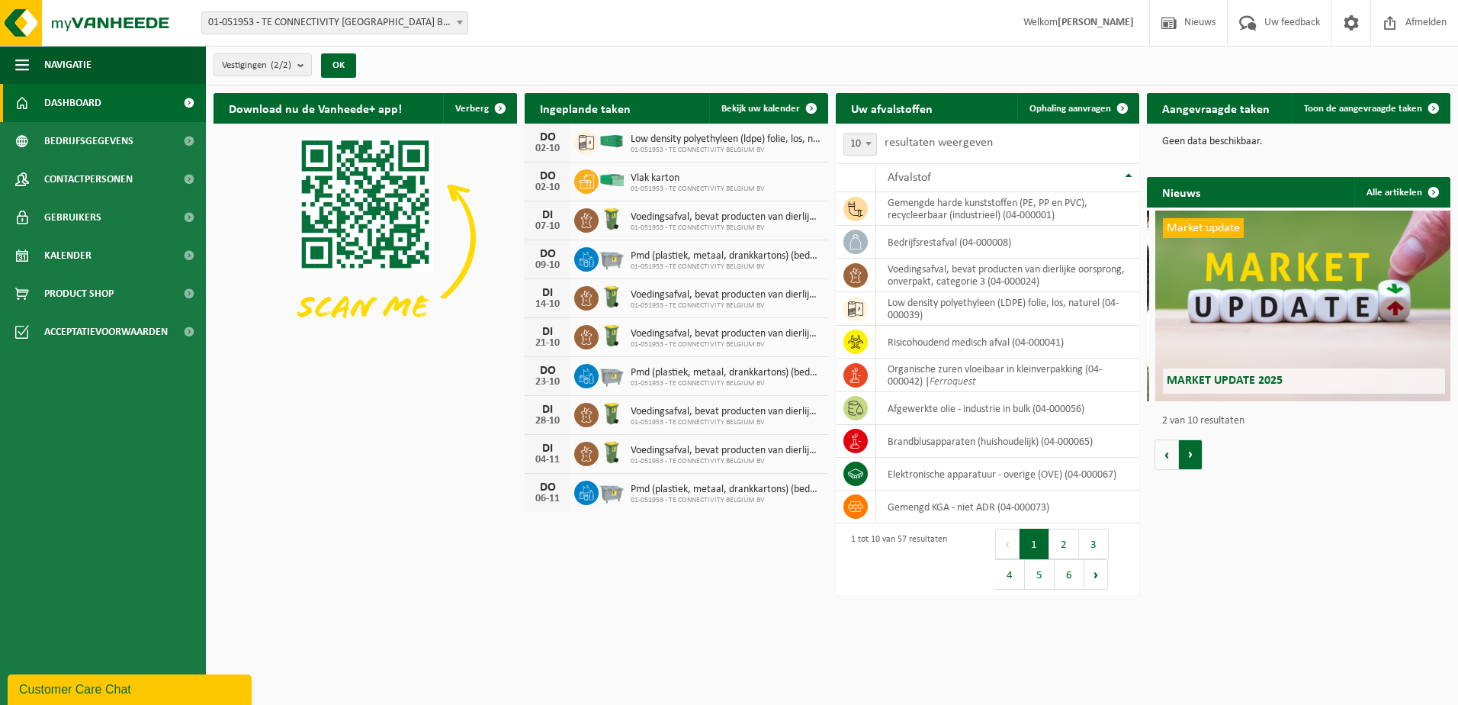
scroll to position [0, 303]
